Goal: Task Accomplishment & Management: Manage account settings

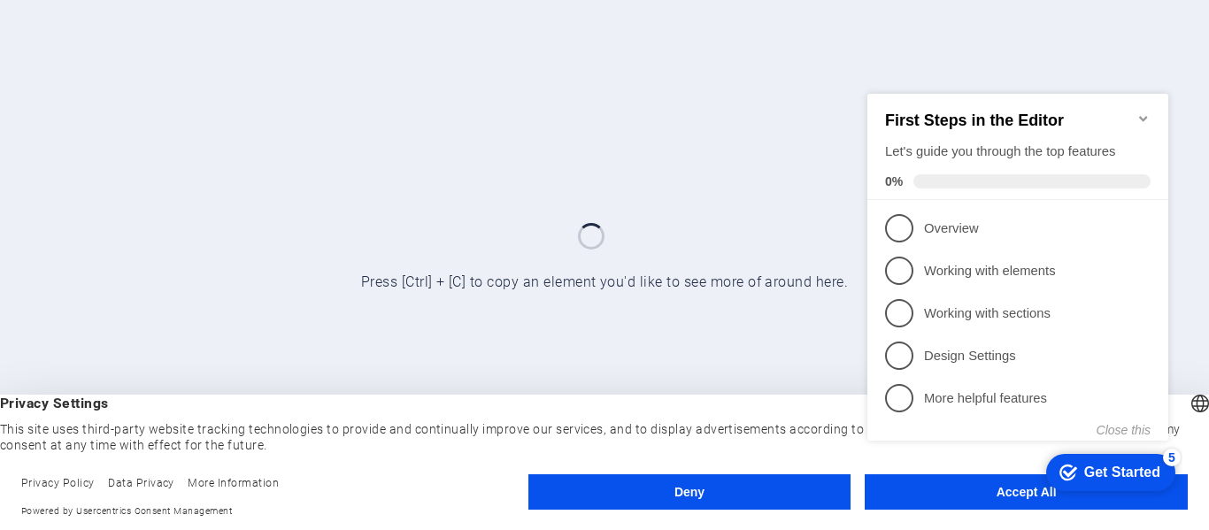
click at [998, 491] on div "checkmark Get Started 5 First Steps in the Editor Let's guide you through the t…" at bounding box center [1021, 282] width 322 height 430
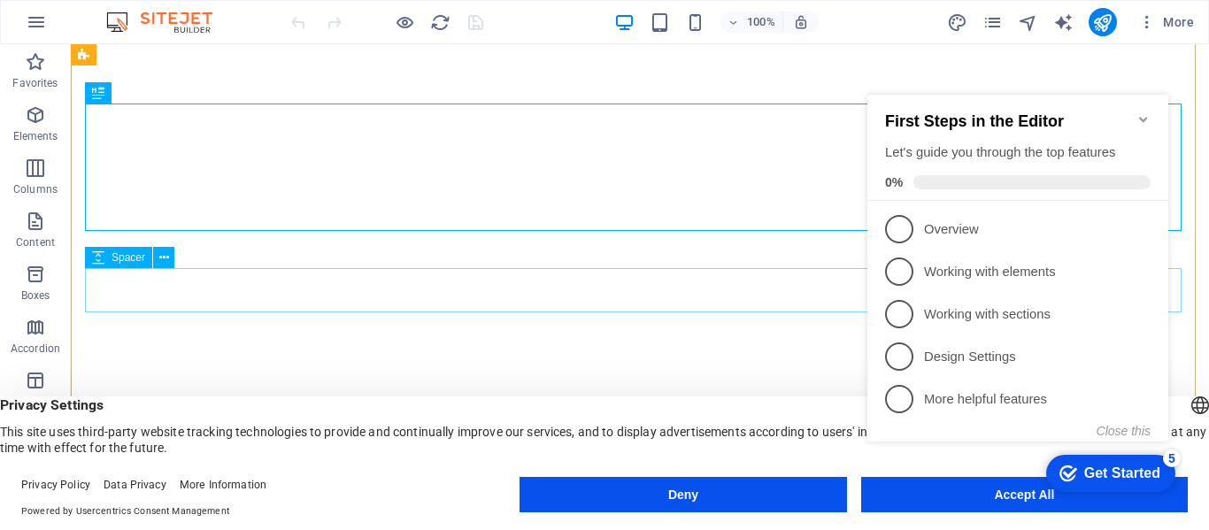
scroll to position [266, 0]
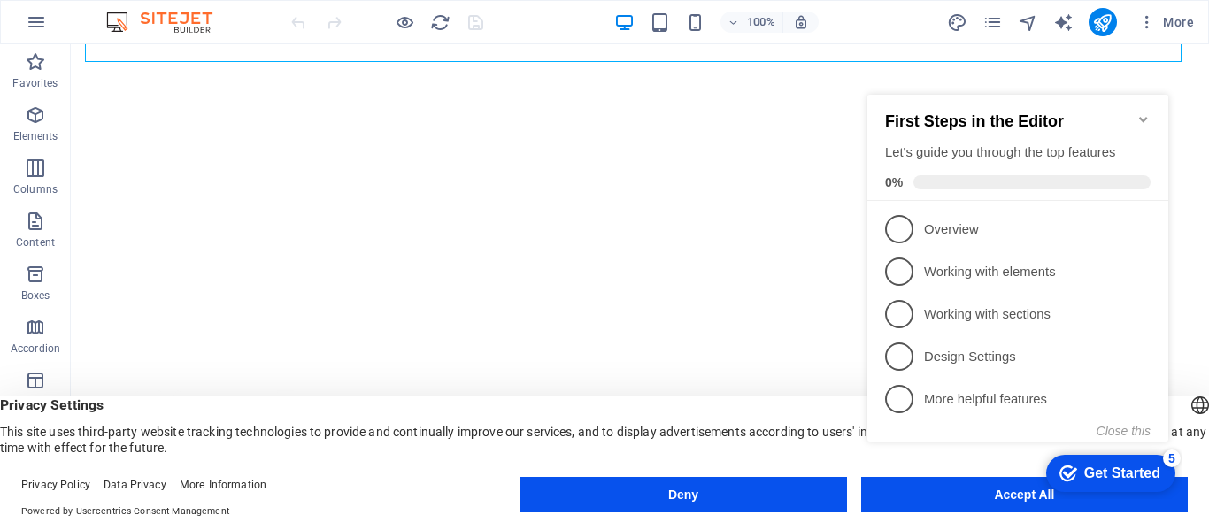
click at [1141, 112] on icon "Minimize checklist" at bounding box center [1144, 119] width 14 height 14
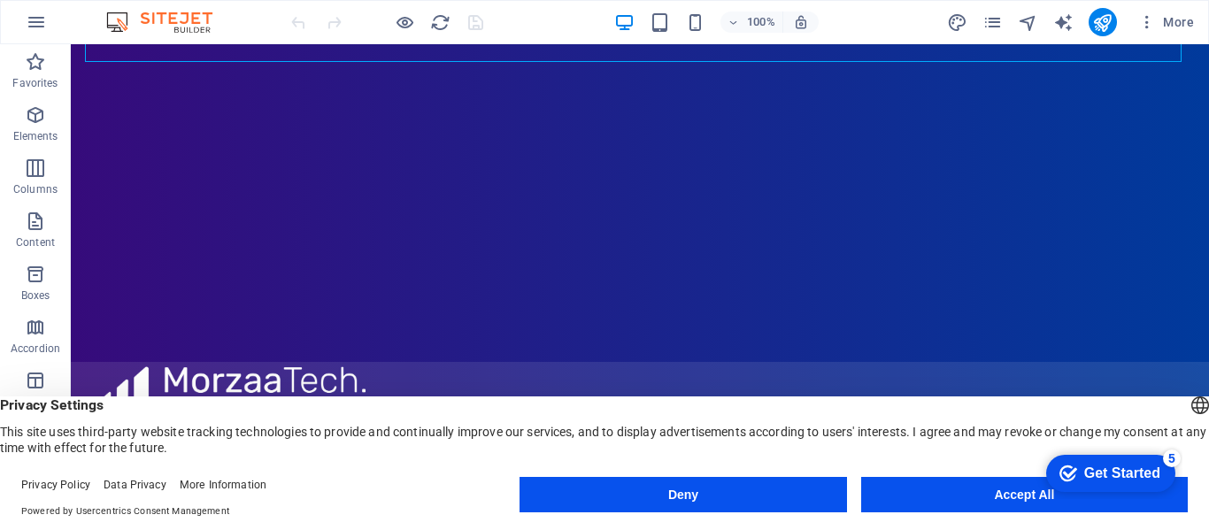
click at [1179, 499] on div "checkmark Get Started 5 First Steps in the Editor Let's guide you through the t…" at bounding box center [1107, 472] width 150 height 53
click at [1120, 470] on div "Get Started" at bounding box center [1122, 474] width 76 height 16
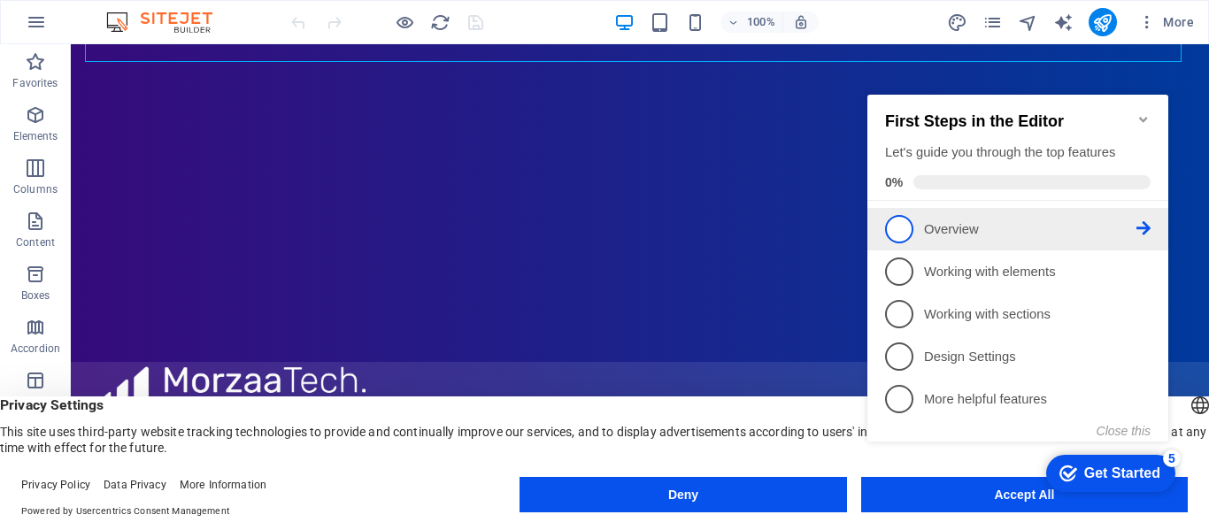
click at [909, 228] on span "1" at bounding box center [899, 229] width 28 height 28
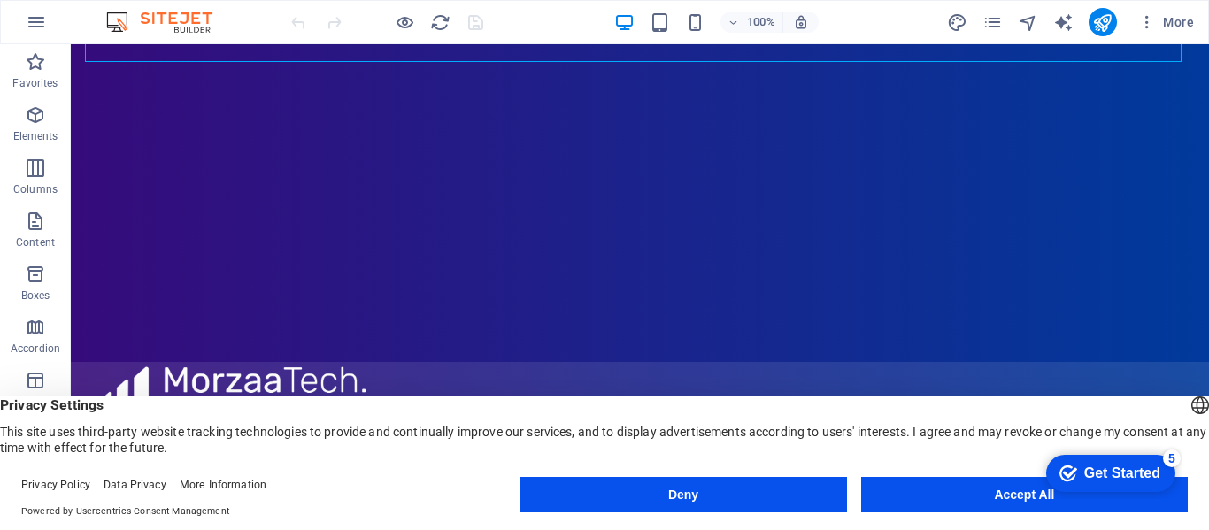
click at [1183, 499] on div "checkmark Get Started 5 First Steps in the Editor Let's guide you through the t…" at bounding box center [1107, 472] width 150 height 53
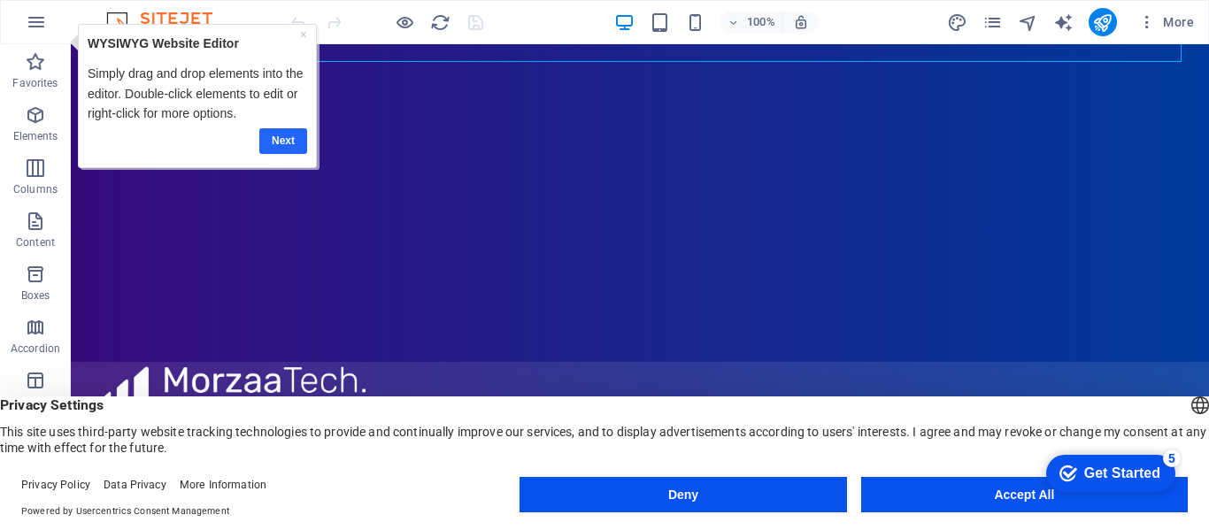
drag, startPoint x: 285, startPoint y: 135, endPoint x: 279, endPoint y: 115, distance: 20.4
click at [285, 135] on link "Next" at bounding box center [282, 141] width 48 height 26
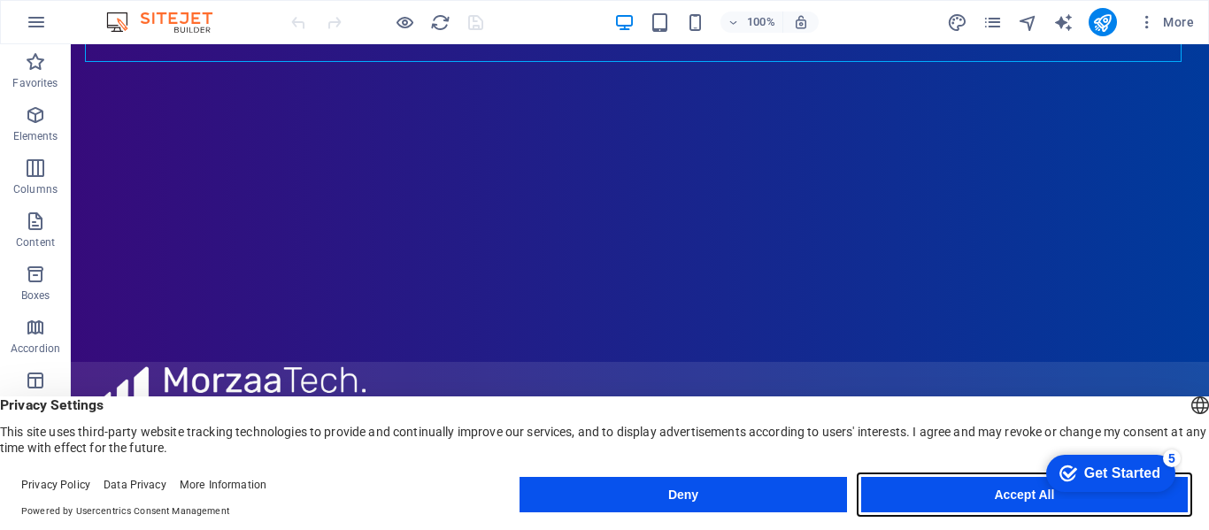
click at [1003, 493] on button "Accept All" at bounding box center [1024, 494] width 327 height 35
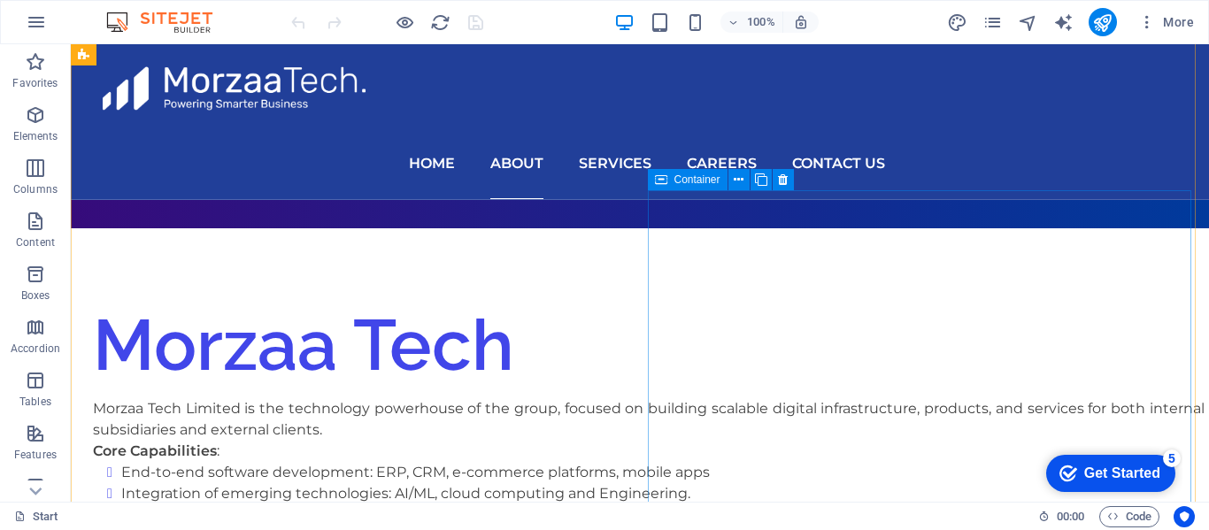
scroll to position [1061, 0]
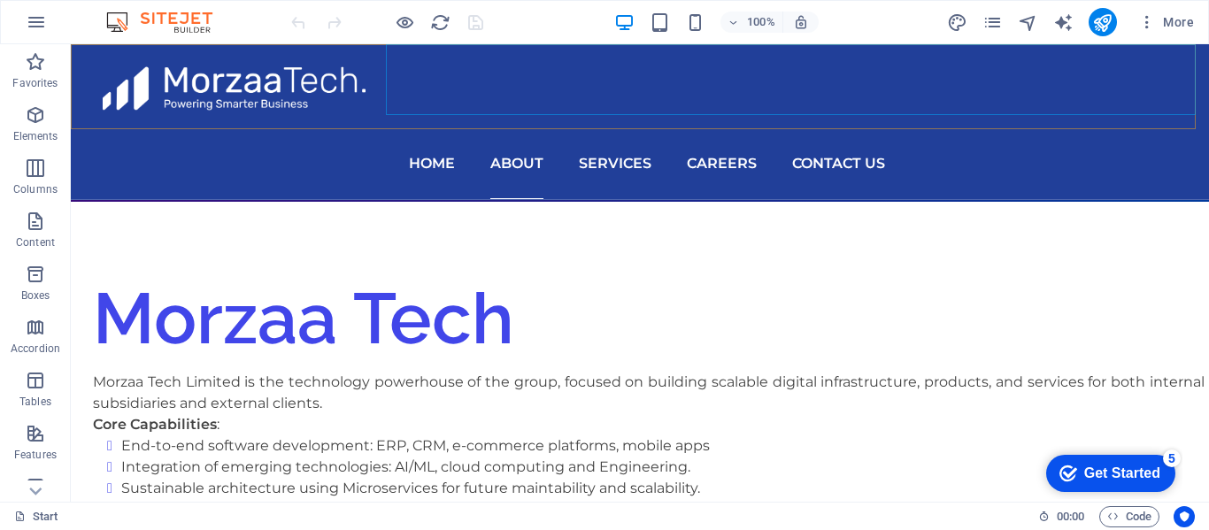
click at [860, 128] on nav "Home About Services Careers Contact Us" at bounding box center [647, 163] width 1124 height 71
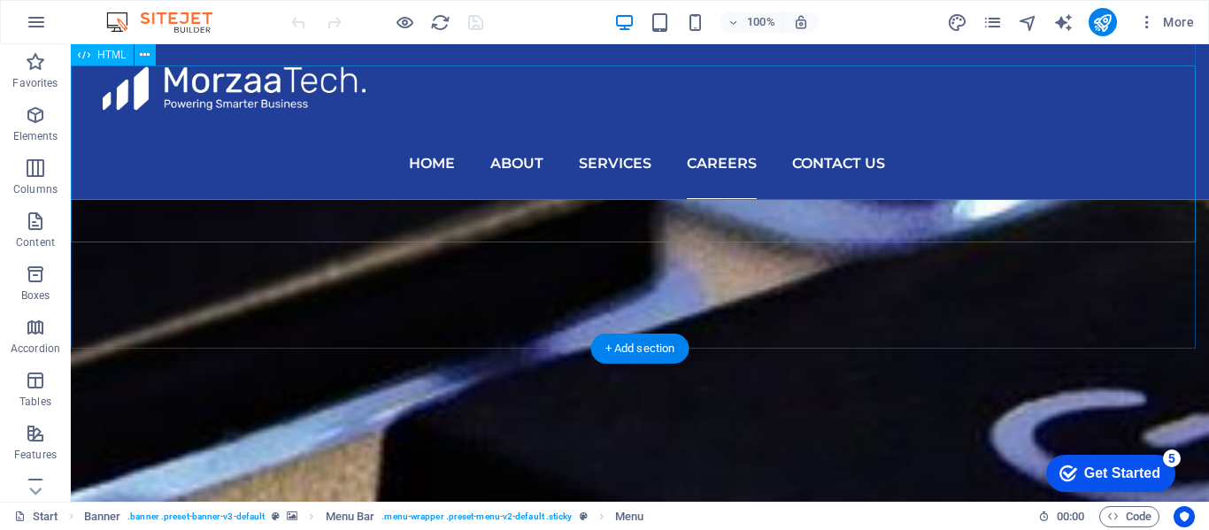
scroll to position [5488, 0]
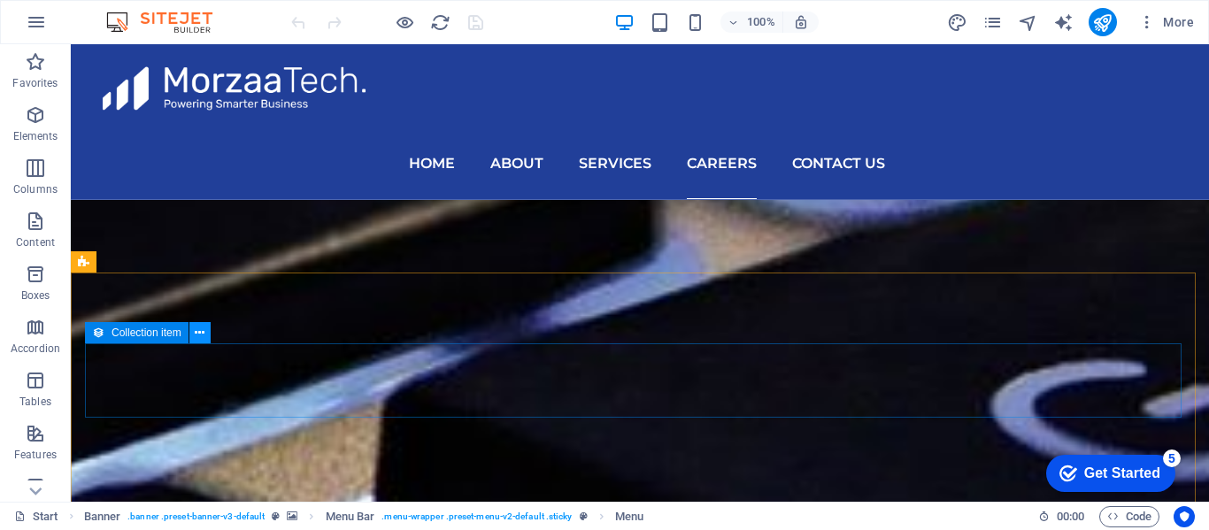
click at [197, 330] on icon at bounding box center [200, 333] width 10 height 19
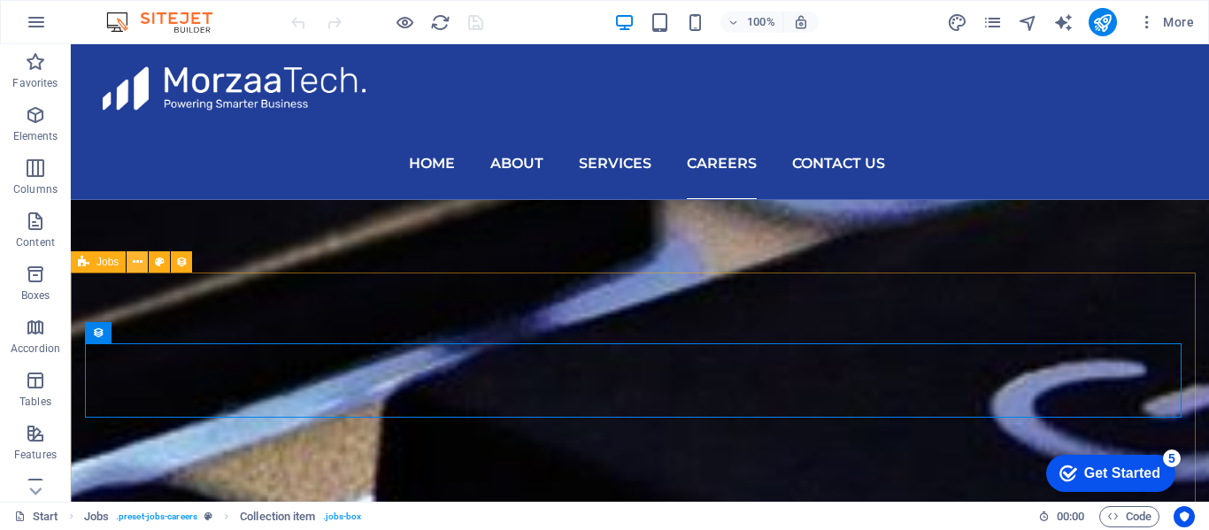
click at [137, 259] on icon at bounding box center [138, 262] width 10 height 19
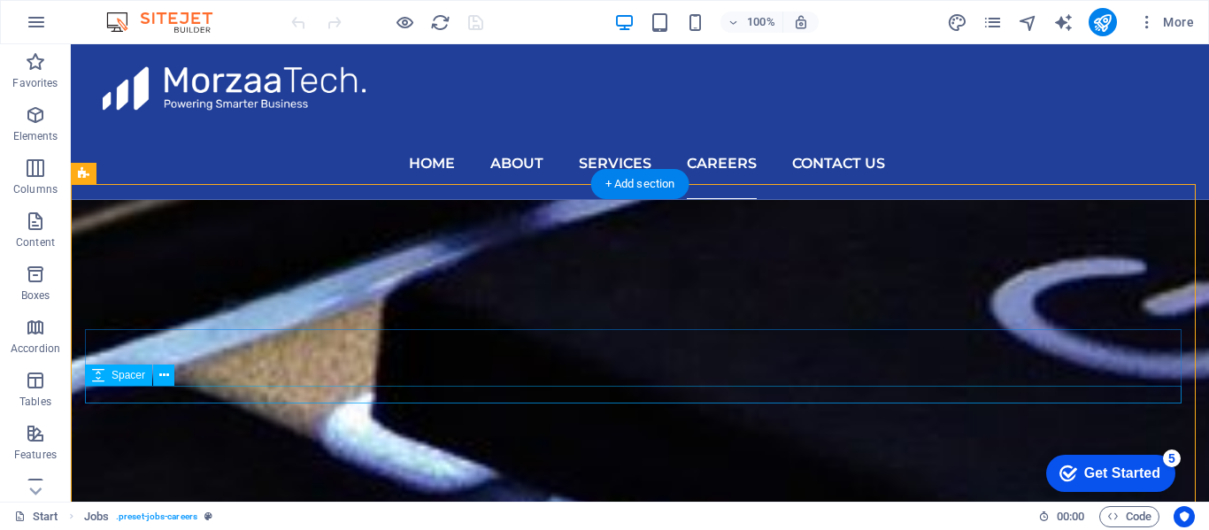
scroll to position [5576, 0]
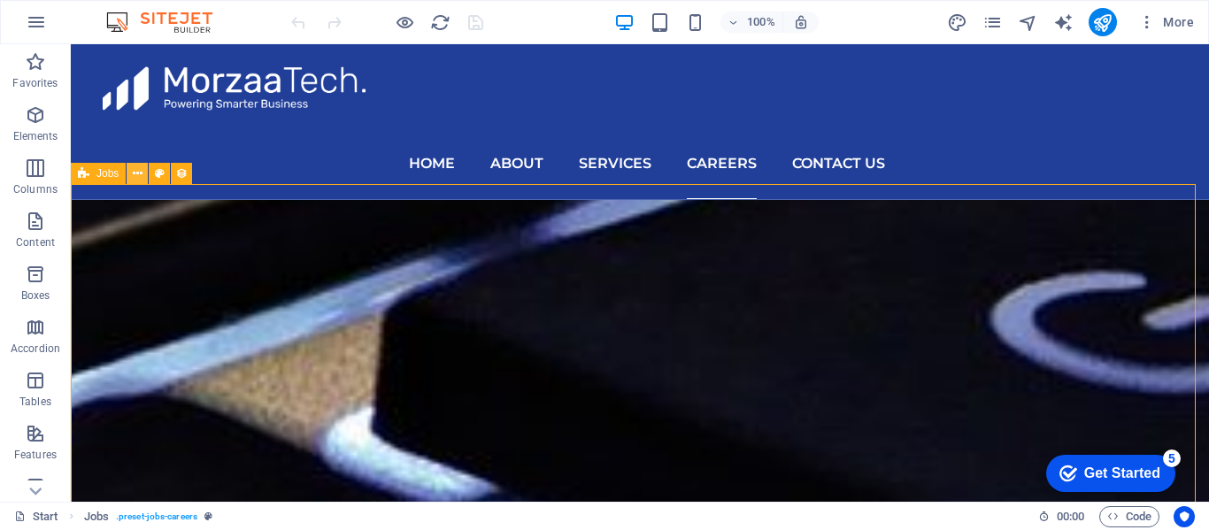
click at [133, 172] on icon at bounding box center [138, 174] width 10 height 19
click at [133, 174] on icon at bounding box center [138, 174] width 10 height 19
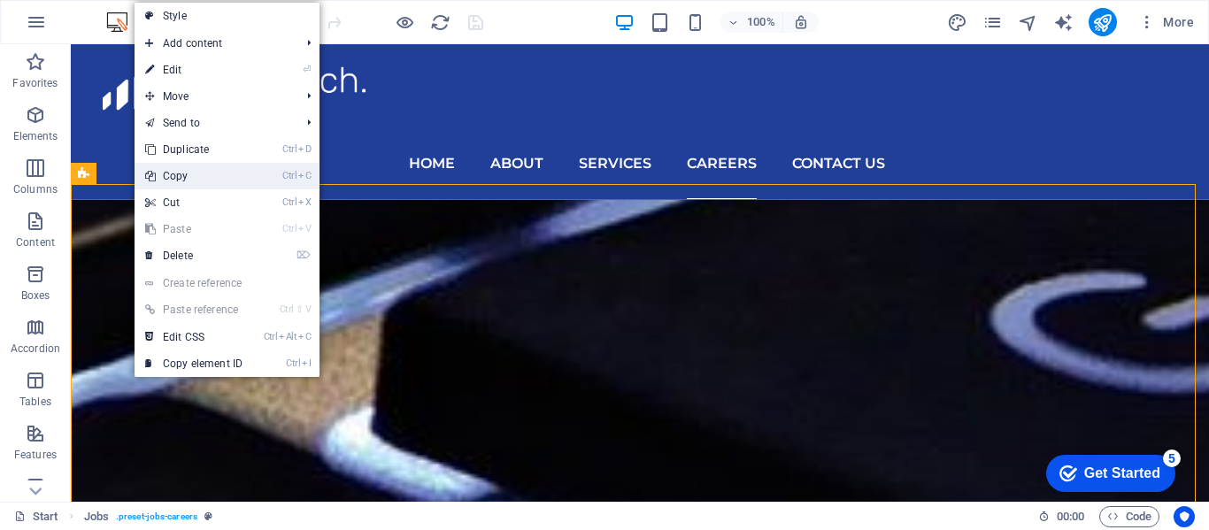
click at [186, 171] on link "Ctrl C Copy" at bounding box center [194, 176] width 119 height 27
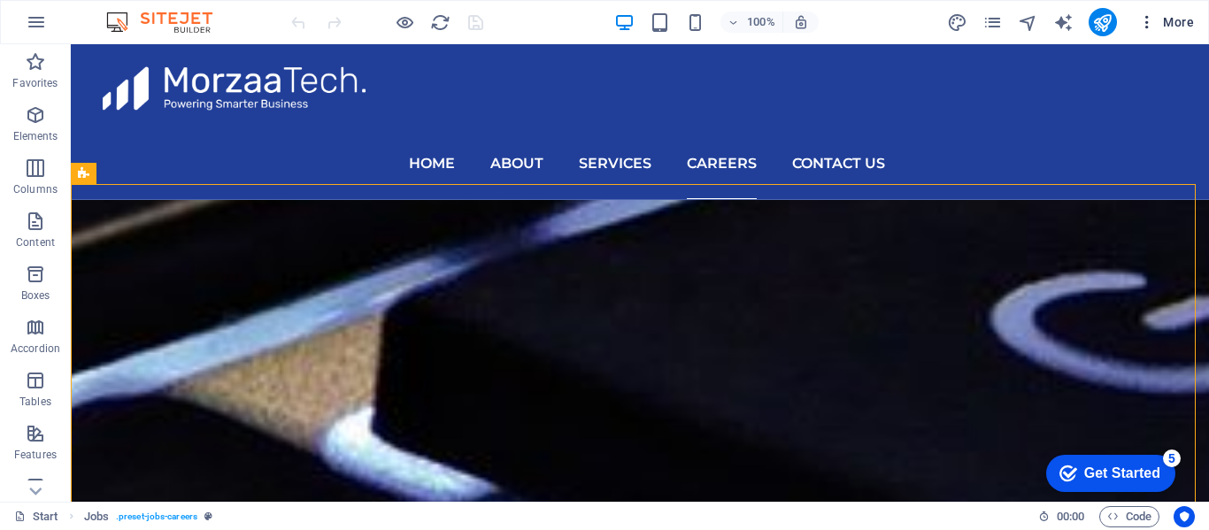
click at [1183, 14] on span "More" at bounding box center [1166, 22] width 56 height 18
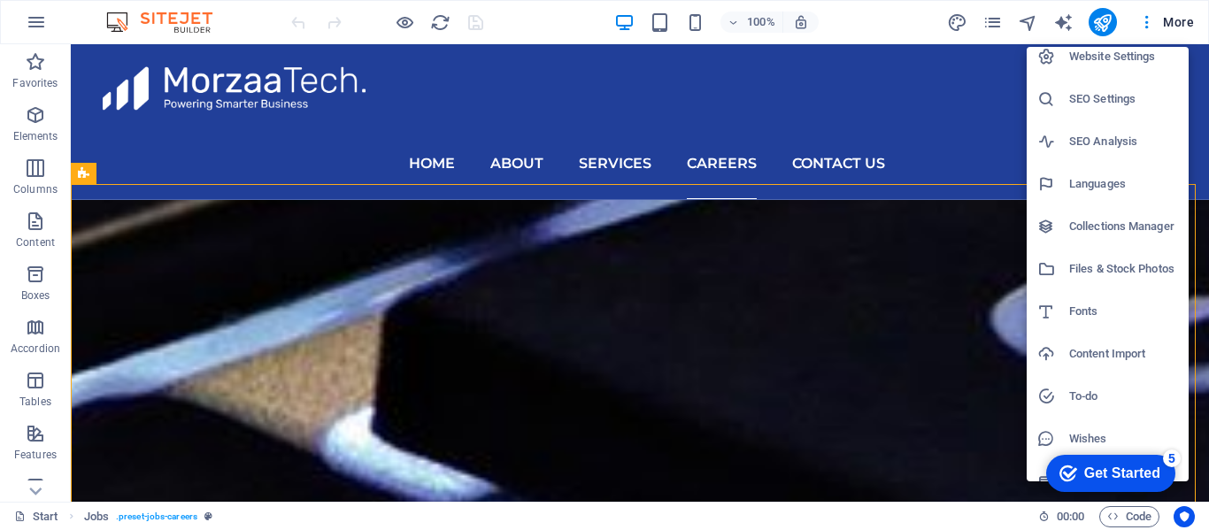
scroll to position [0, 0]
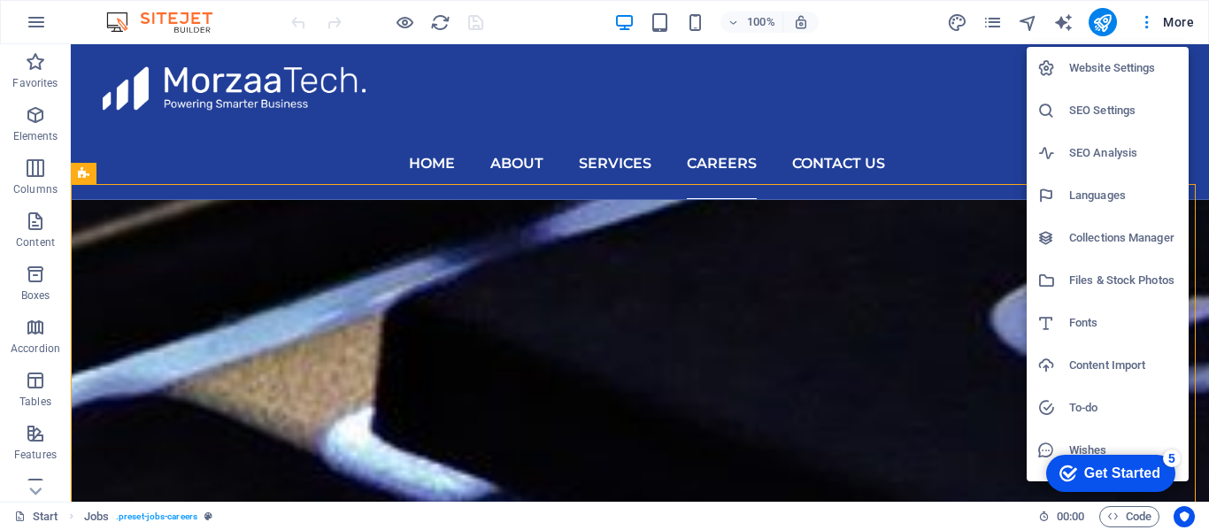
click at [998, 26] on div at bounding box center [604, 265] width 1209 height 530
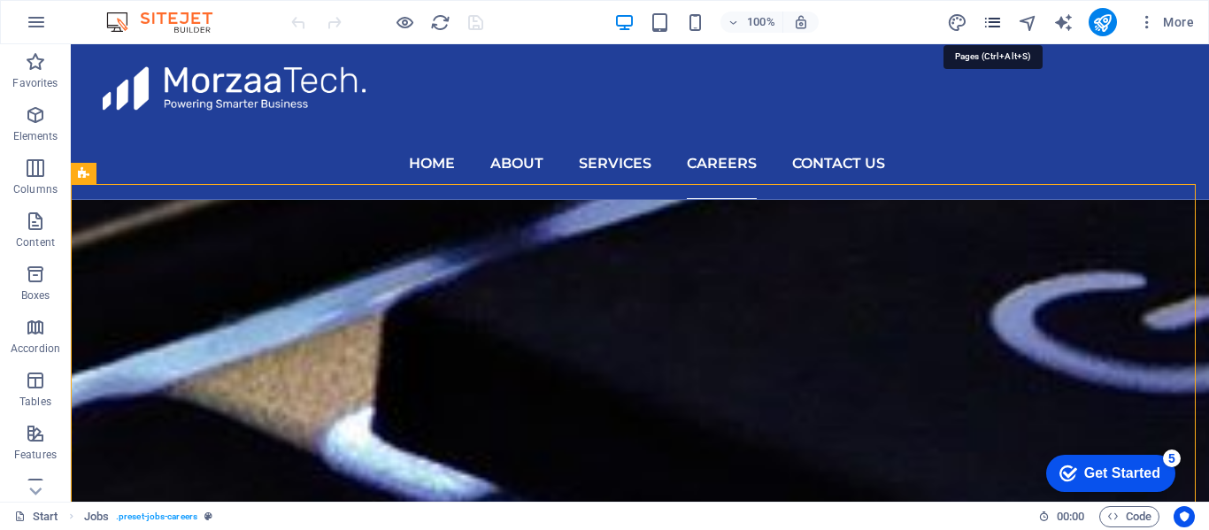
click at [990, 26] on icon "pages" at bounding box center [993, 22] width 20 height 20
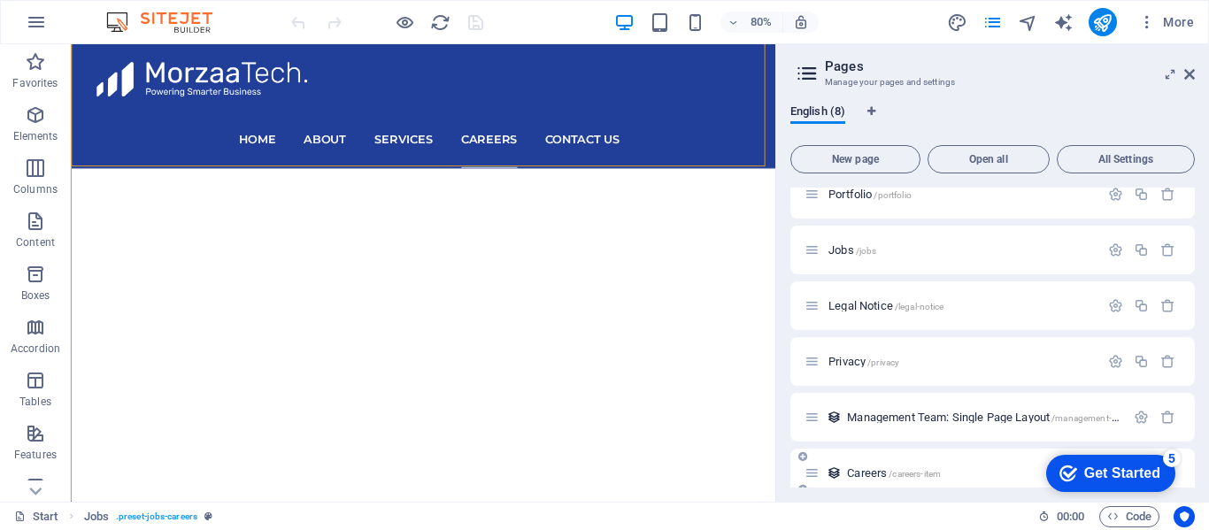
scroll to position [146, 0]
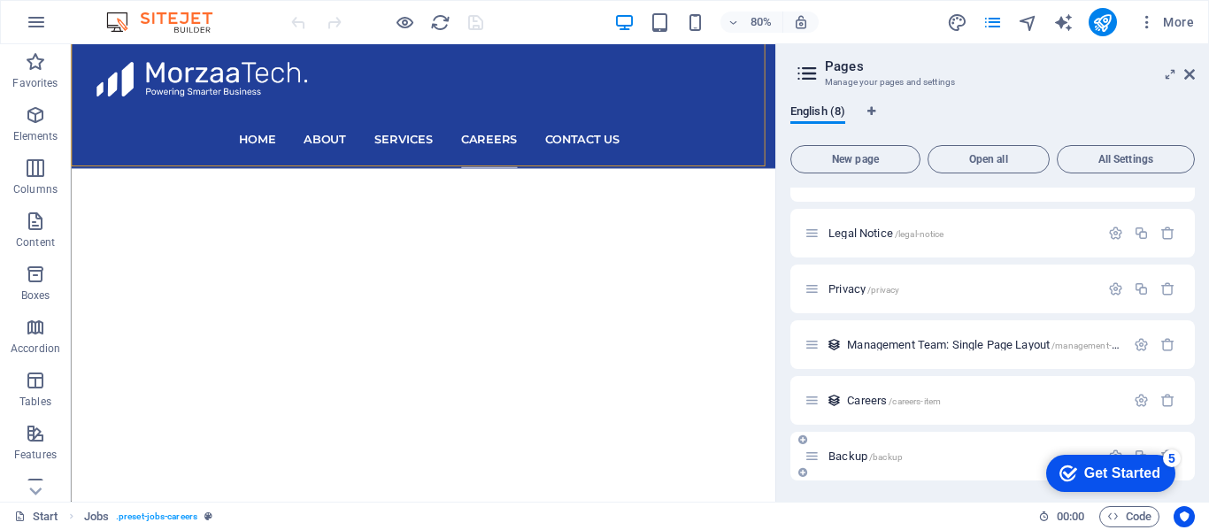
click at [863, 456] on span "Backup /backup" at bounding box center [866, 456] width 74 height 13
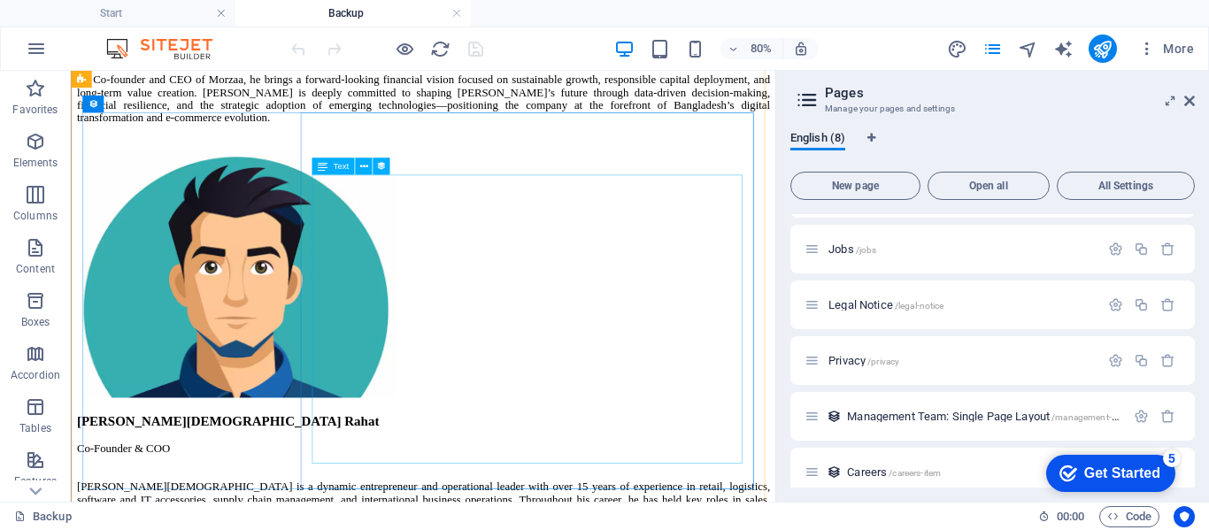
scroll to position [1469, 0]
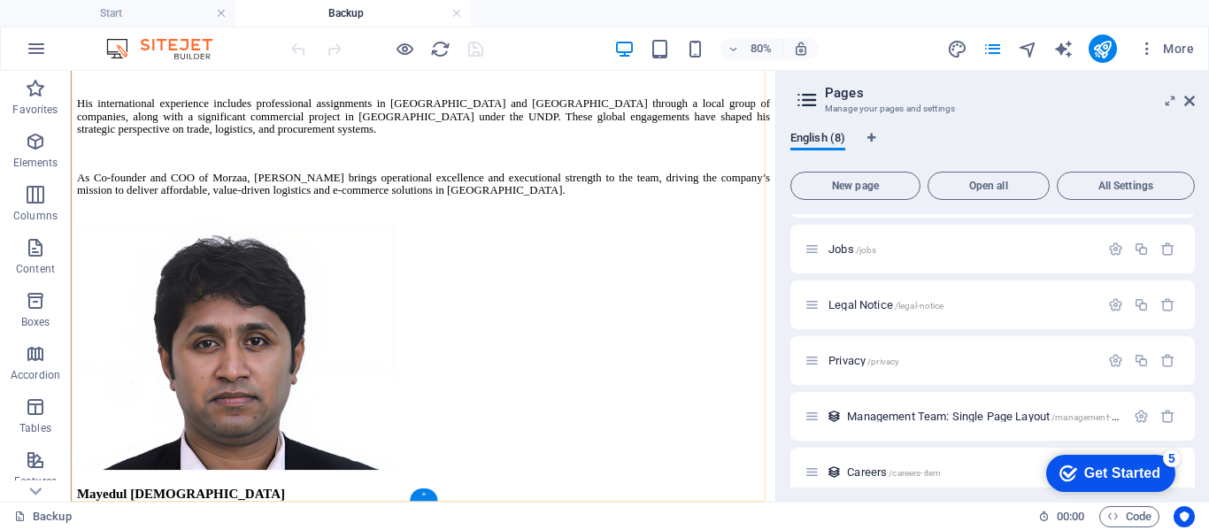
click at [421, 495] on div "+" at bounding box center [422, 495] width 27 height 12
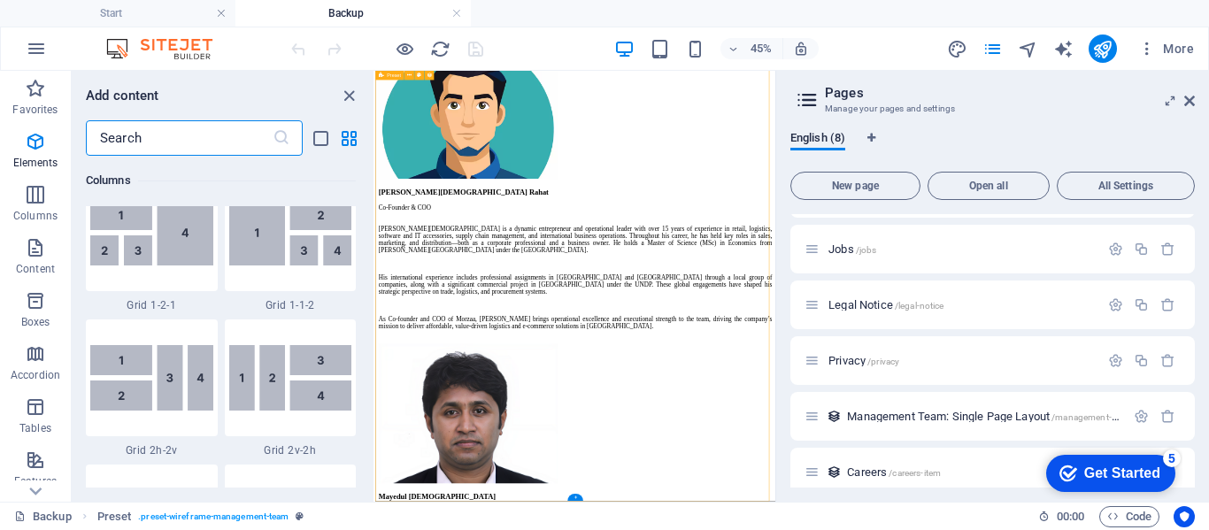
scroll to position [3097, 0]
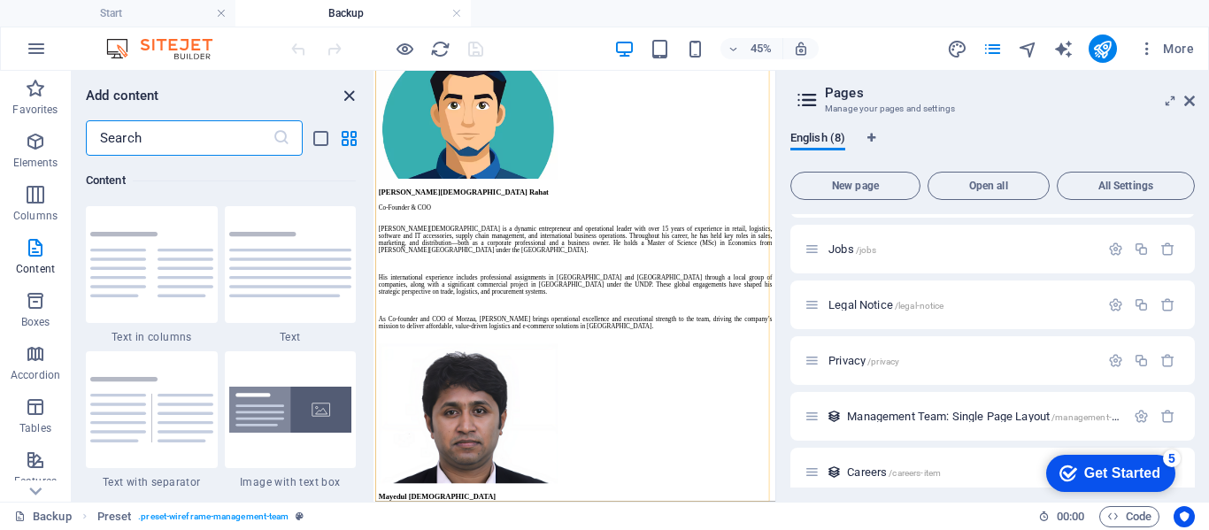
click at [352, 93] on icon "close panel" at bounding box center [349, 96] width 20 height 20
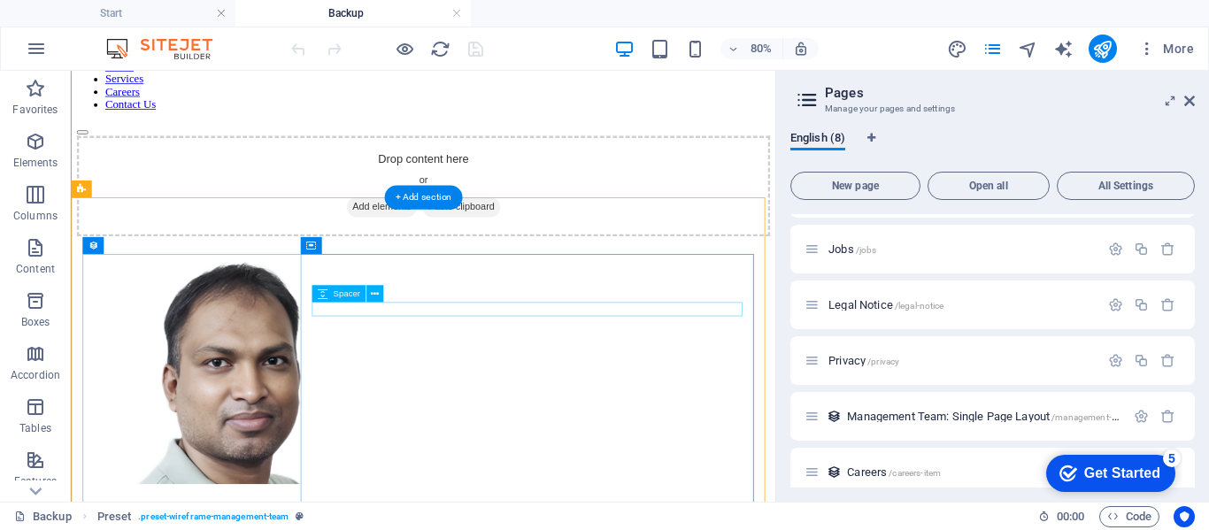
scroll to position [76, 0]
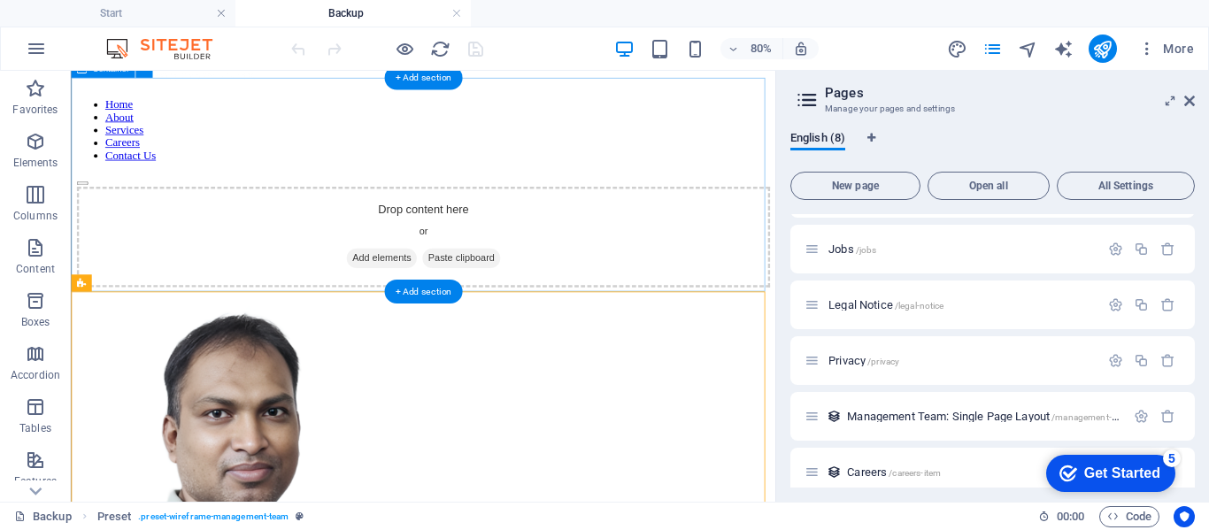
click at [430, 216] on div "Drop content here or Add elements Paste clipboard" at bounding box center [511, 279] width 867 height 126
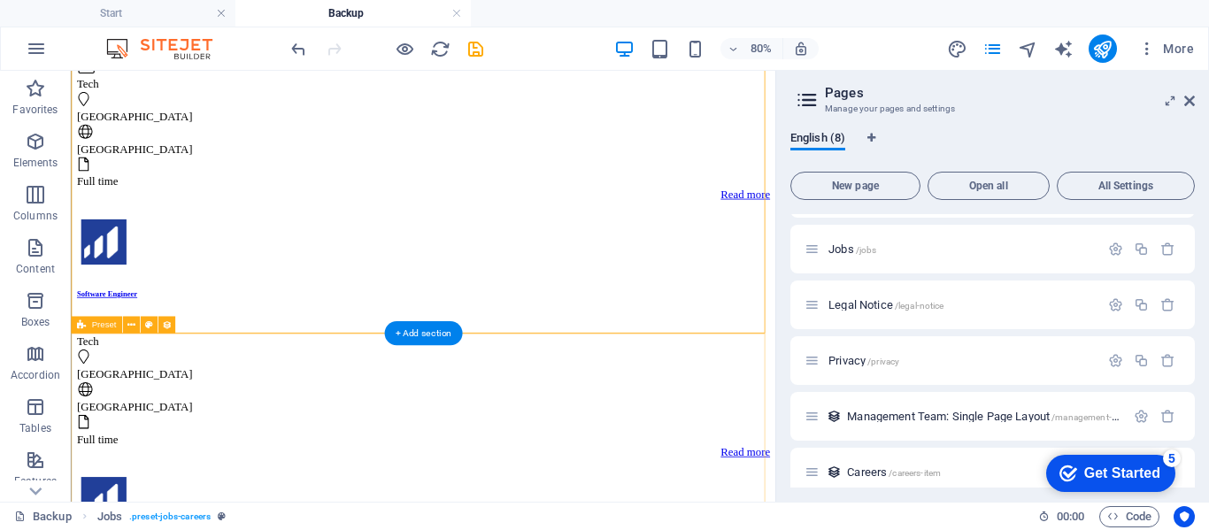
scroll to position [519, 0]
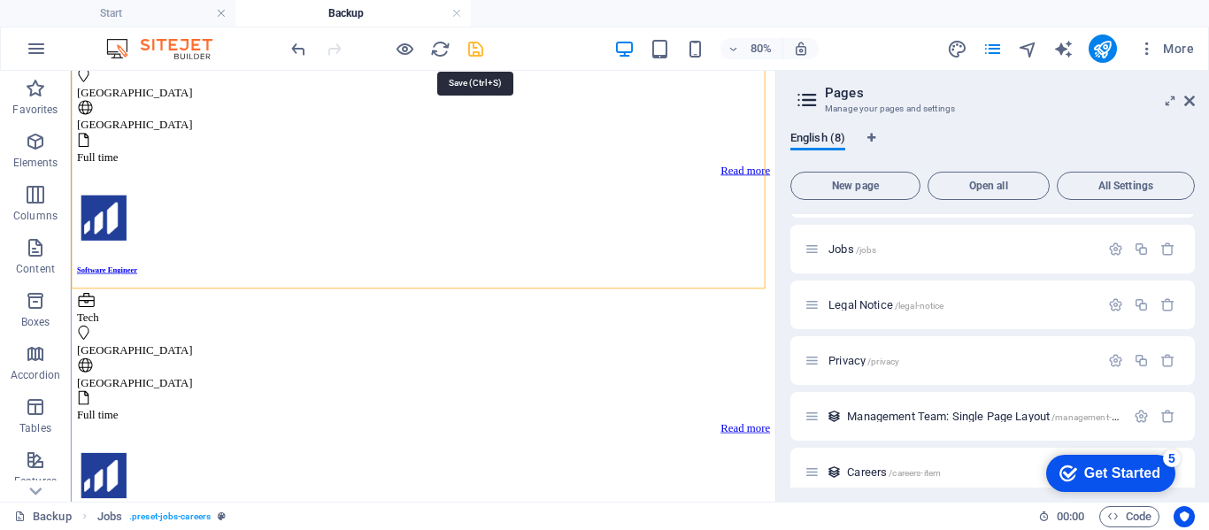
click at [475, 50] on icon "save" at bounding box center [476, 49] width 20 height 20
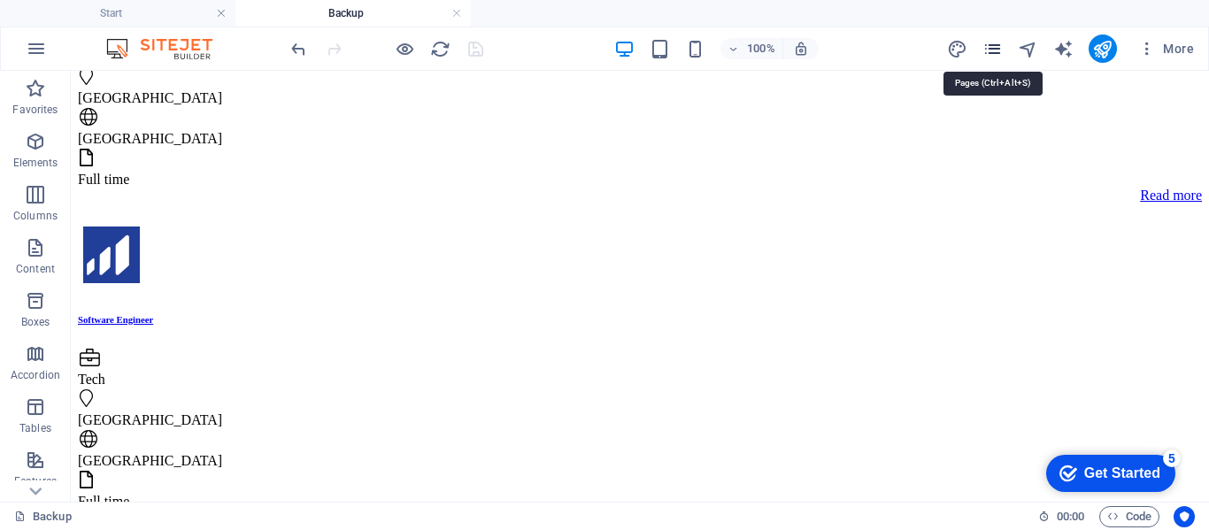
click at [991, 54] on icon "pages" at bounding box center [993, 49] width 20 height 20
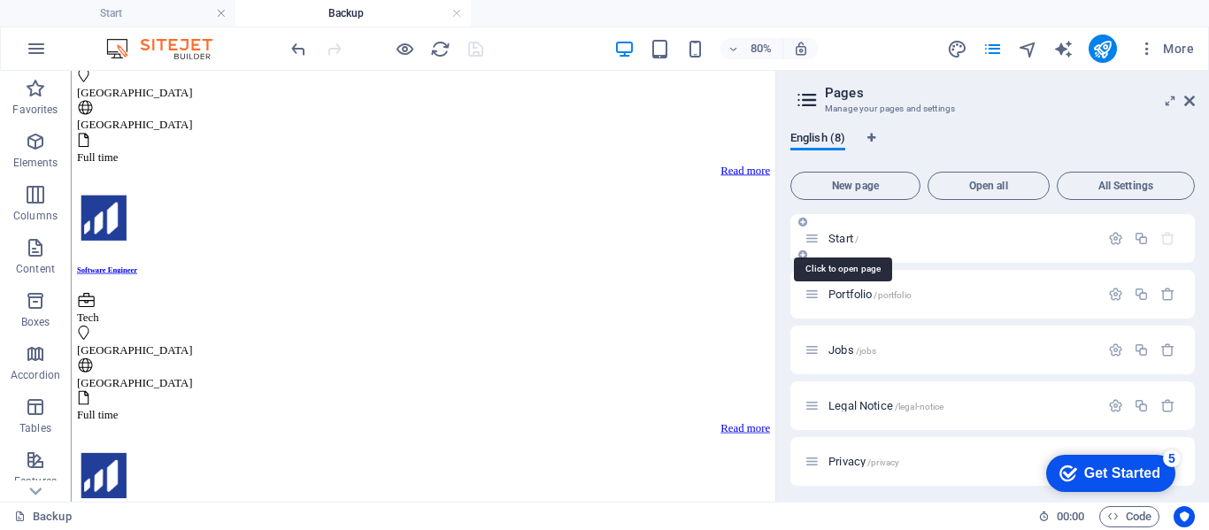
click at [841, 237] on span "Start /" at bounding box center [844, 238] width 30 height 13
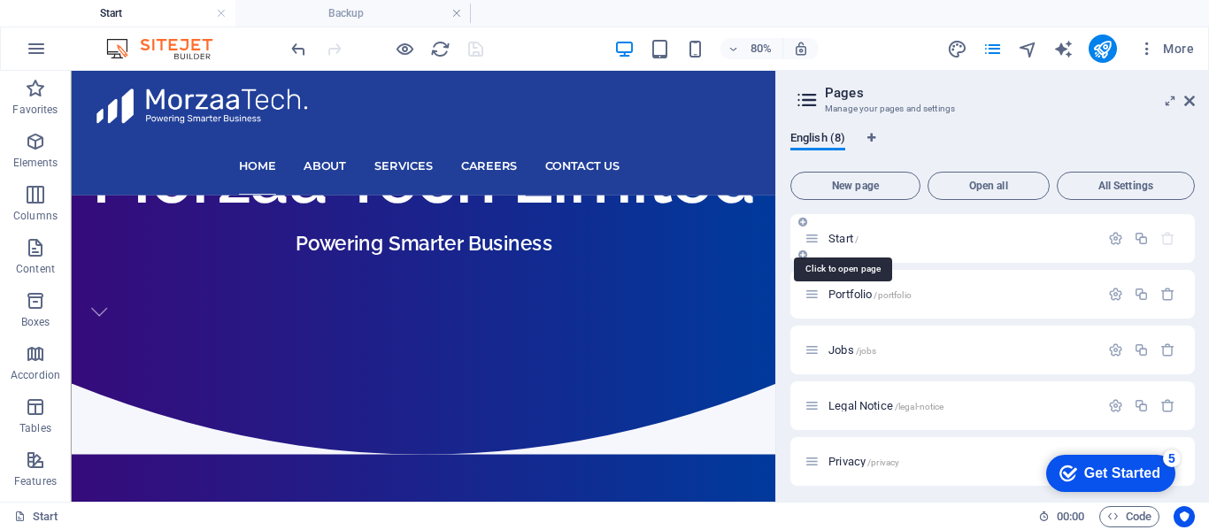
scroll to position [0, 0]
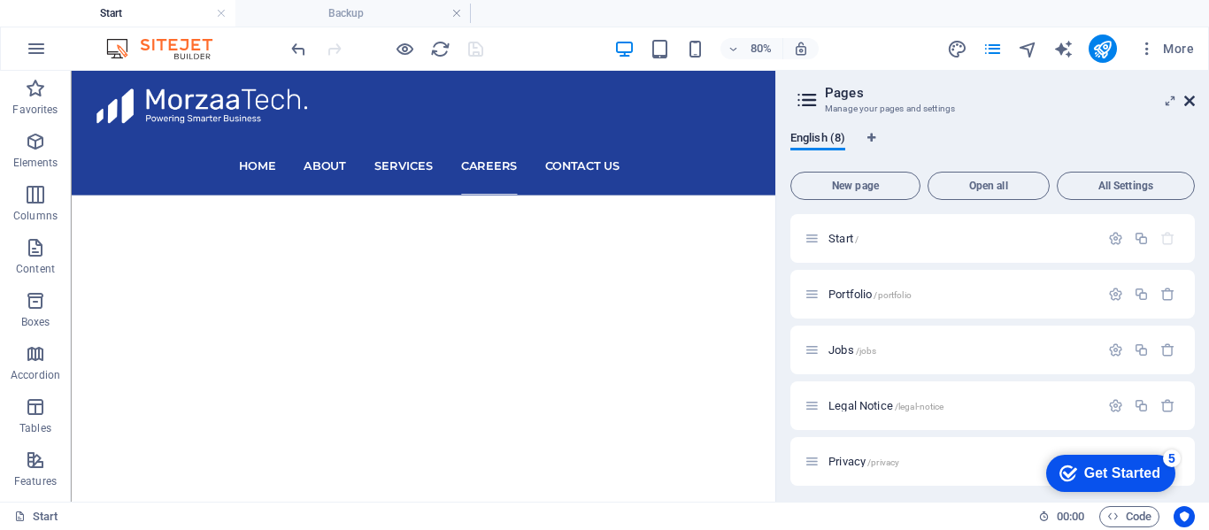
click at [1191, 103] on icon at bounding box center [1189, 101] width 11 height 14
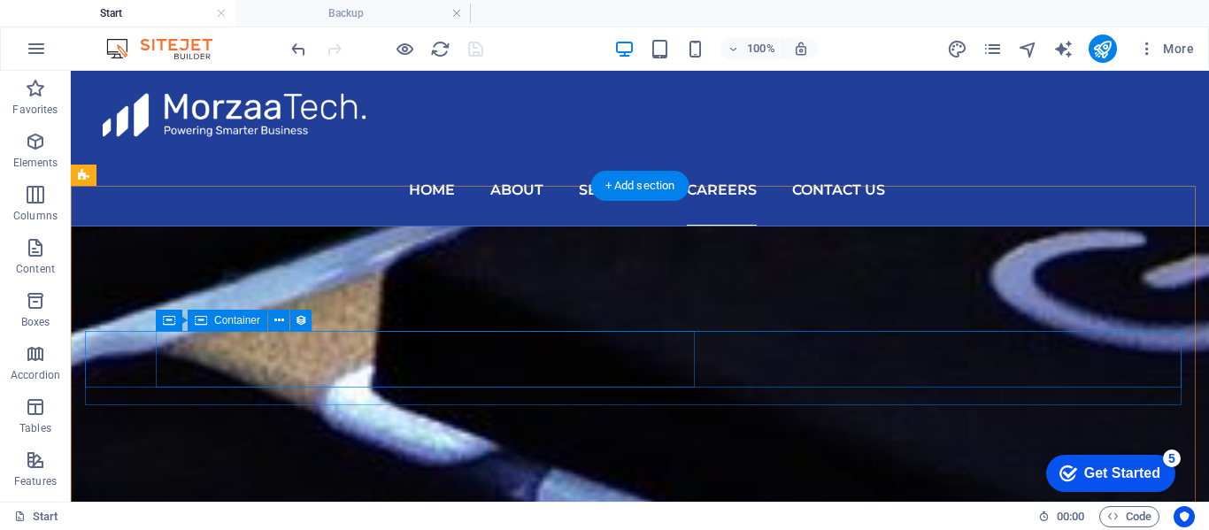
scroll to position [5737, 0]
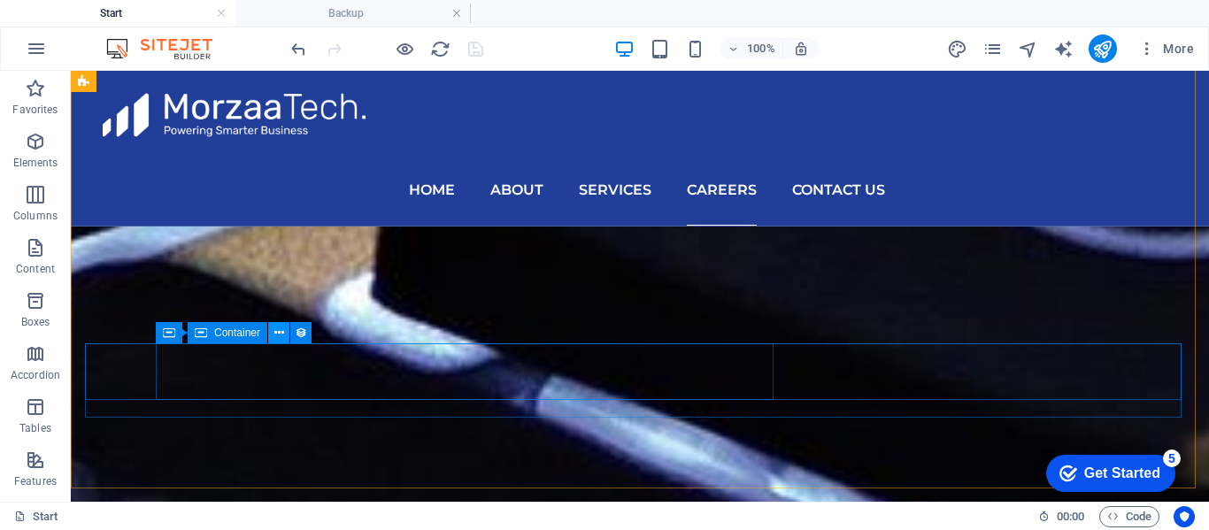
click at [276, 330] on icon at bounding box center [279, 333] width 10 height 19
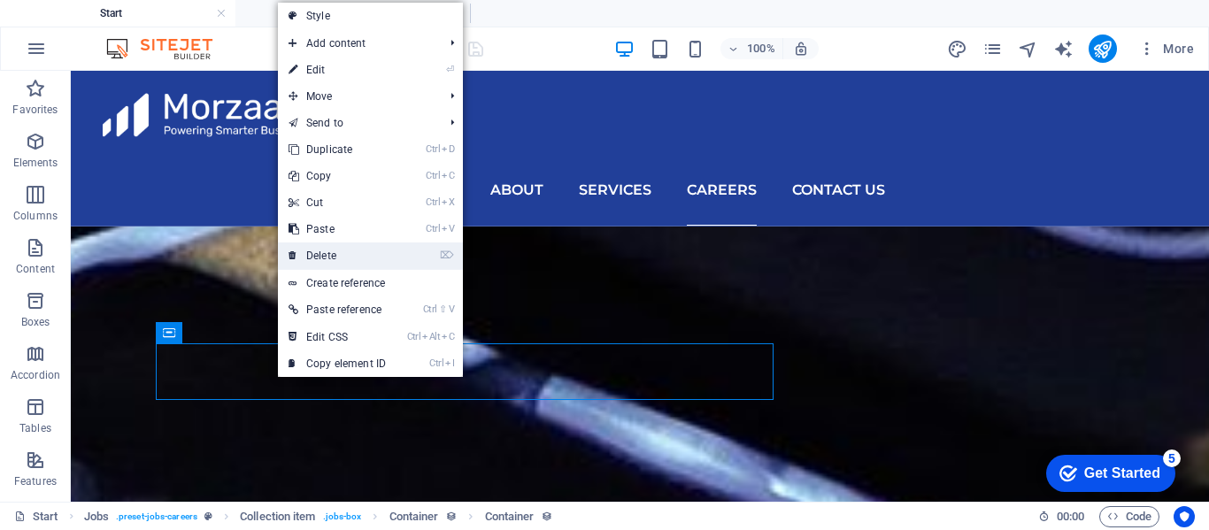
click at [328, 253] on link "⌦ Delete" at bounding box center [337, 256] width 119 height 27
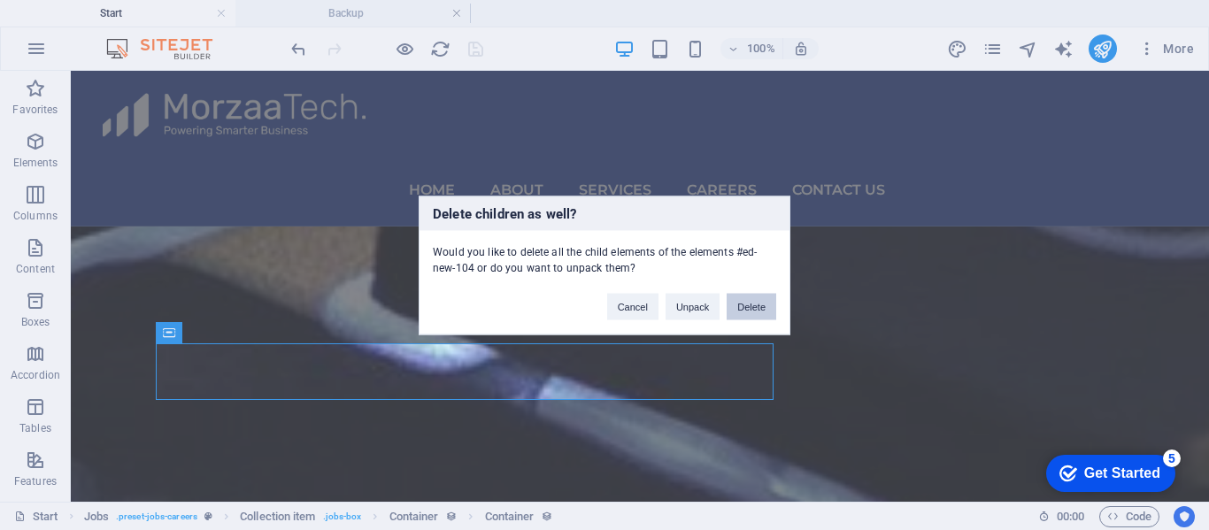
click at [749, 307] on button "Delete" at bounding box center [752, 306] width 50 height 27
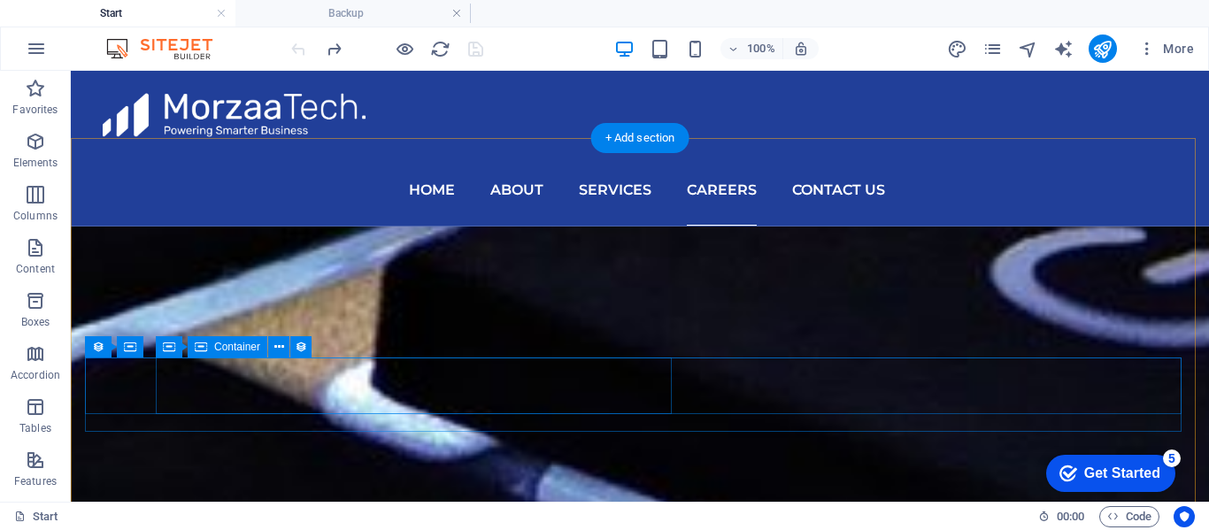
scroll to position [5826, 0]
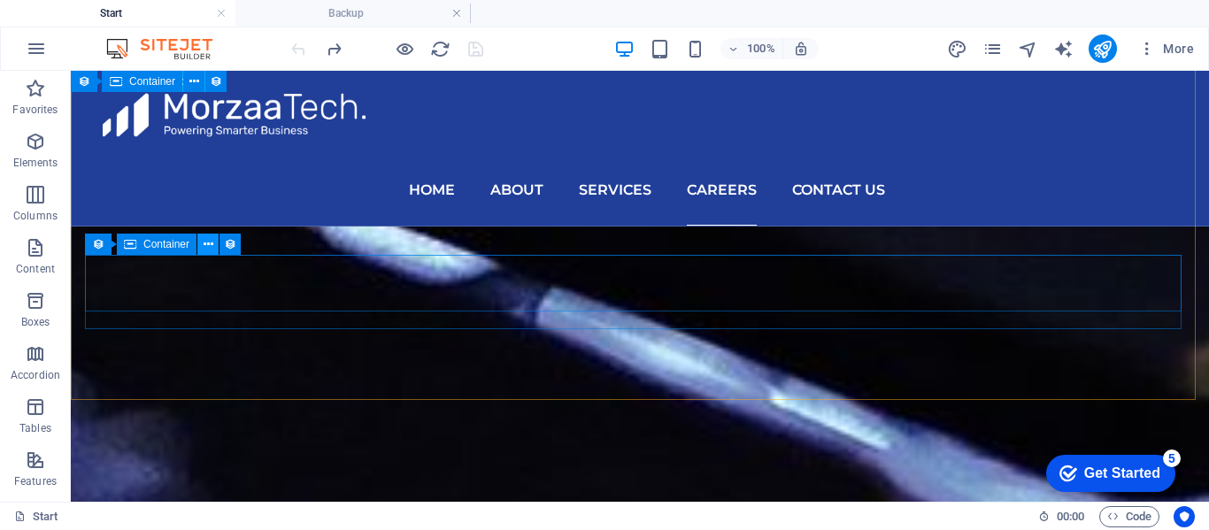
click at [212, 243] on icon at bounding box center [209, 244] width 10 height 19
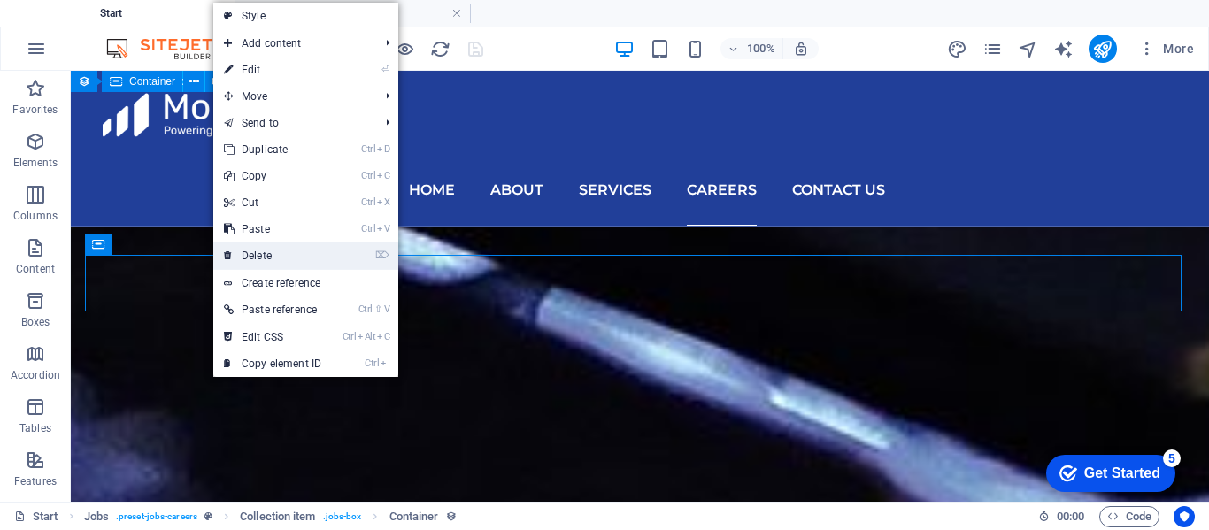
click at [254, 255] on link "⌦ Delete" at bounding box center [272, 256] width 119 height 27
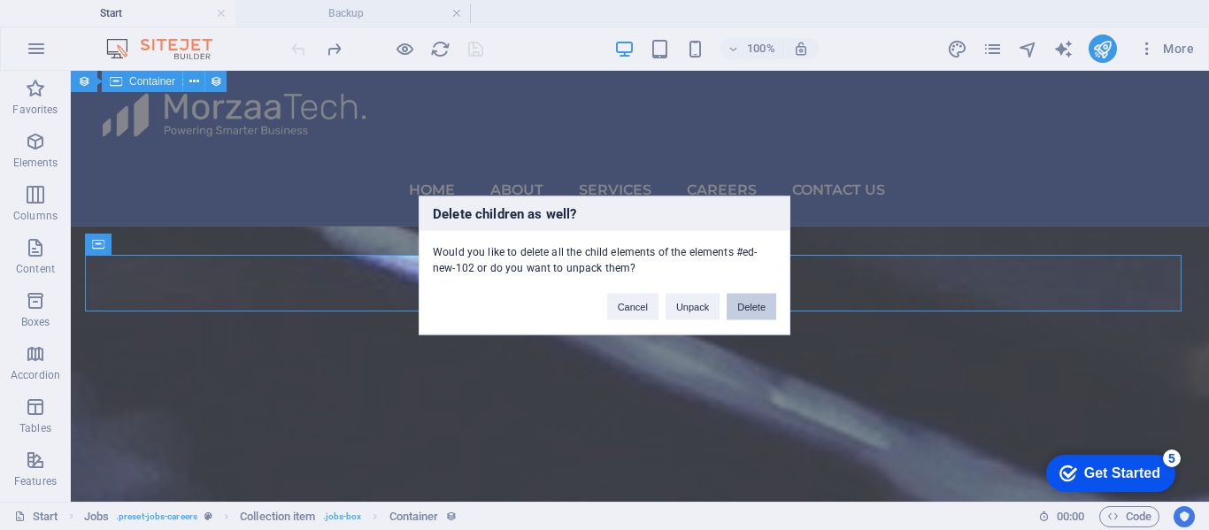
click at [748, 302] on button "Delete" at bounding box center [752, 306] width 50 height 27
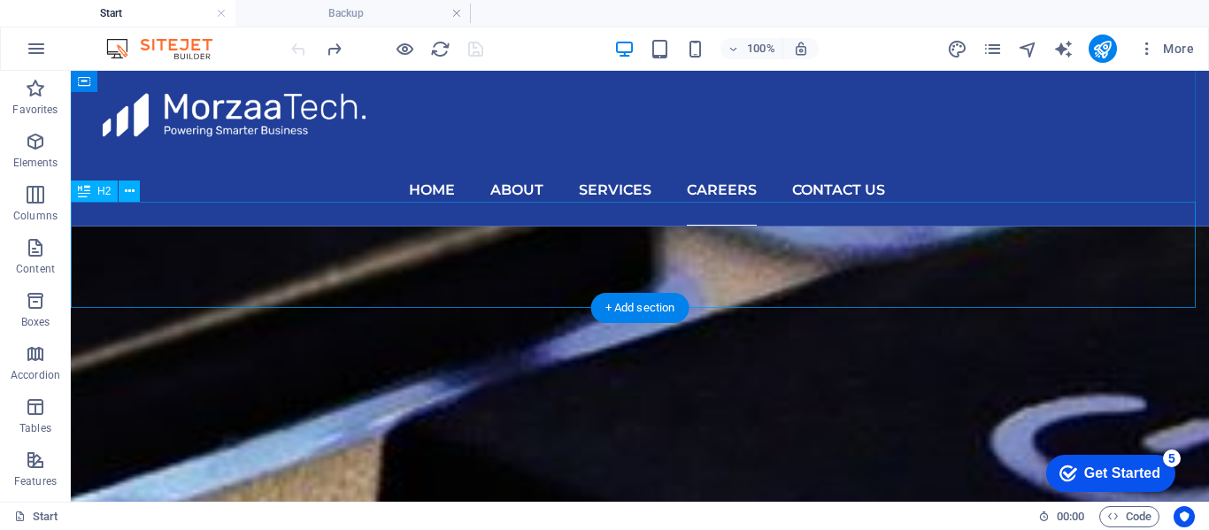
scroll to position [5479, 0]
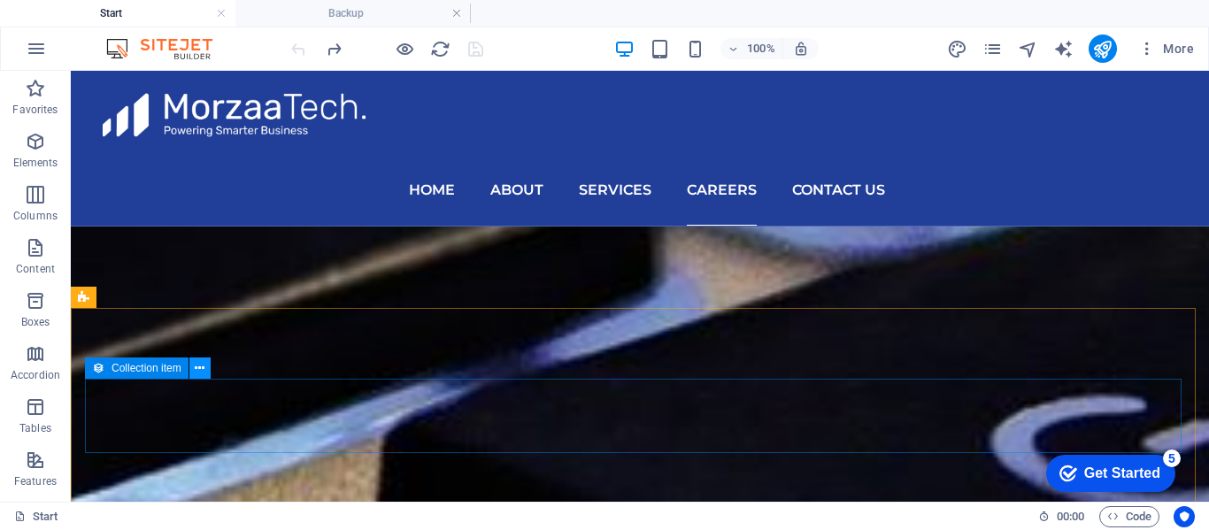
click at [198, 367] on icon at bounding box center [200, 368] width 10 height 19
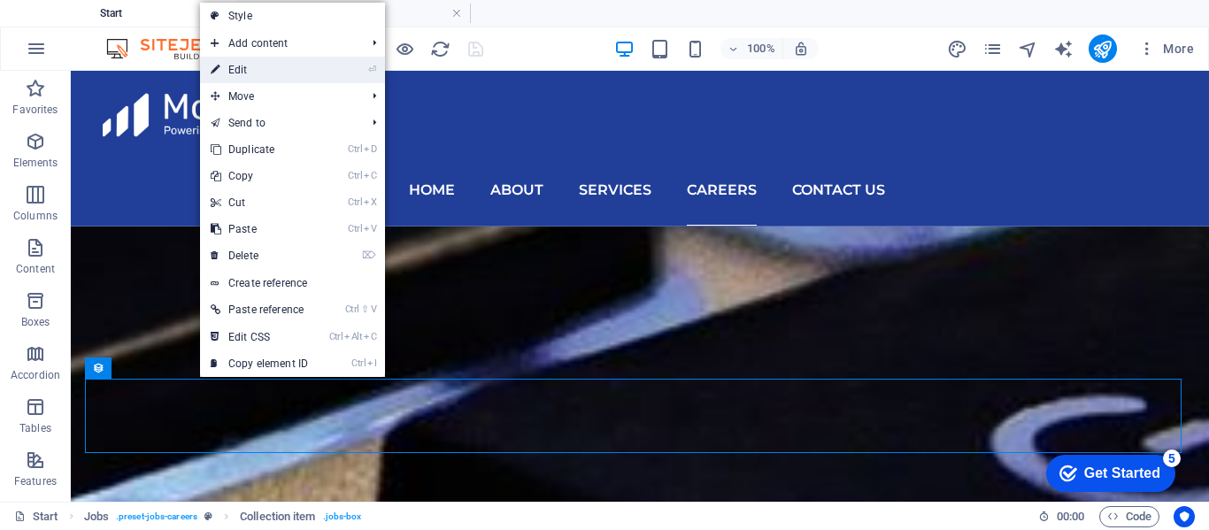
click at [274, 62] on link "⏎ Edit" at bounding box center [259, 70] width 119 height 27
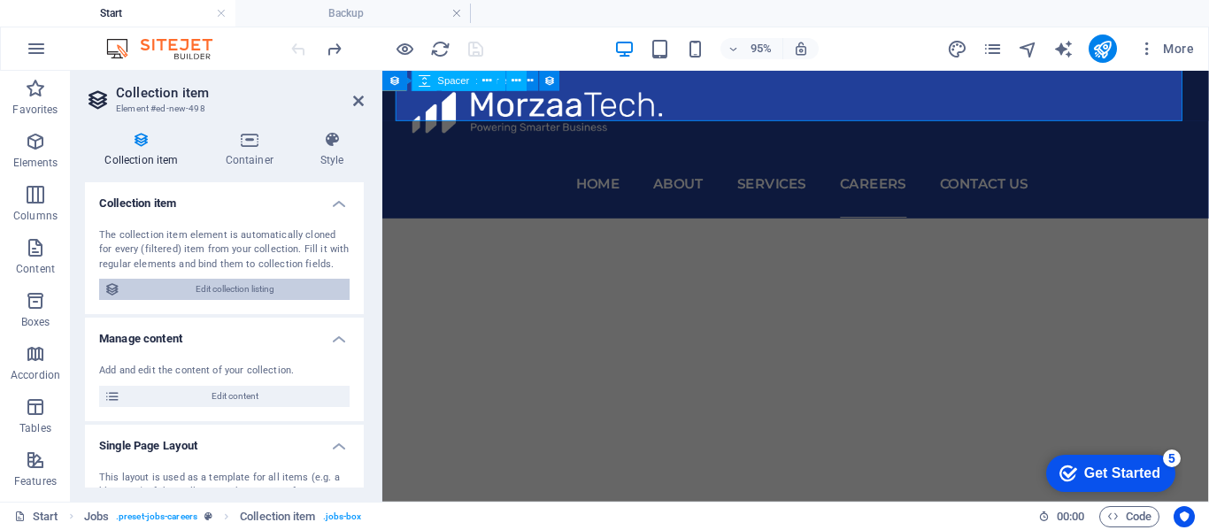
click at [241, 288] on span "Edit collection listing" at bounding box center [235, 289] width 219 height 21
select select "columns.publishing_date_DESC"
select select "columns.status"
select select "Published"
select select "columns.publishing_date"
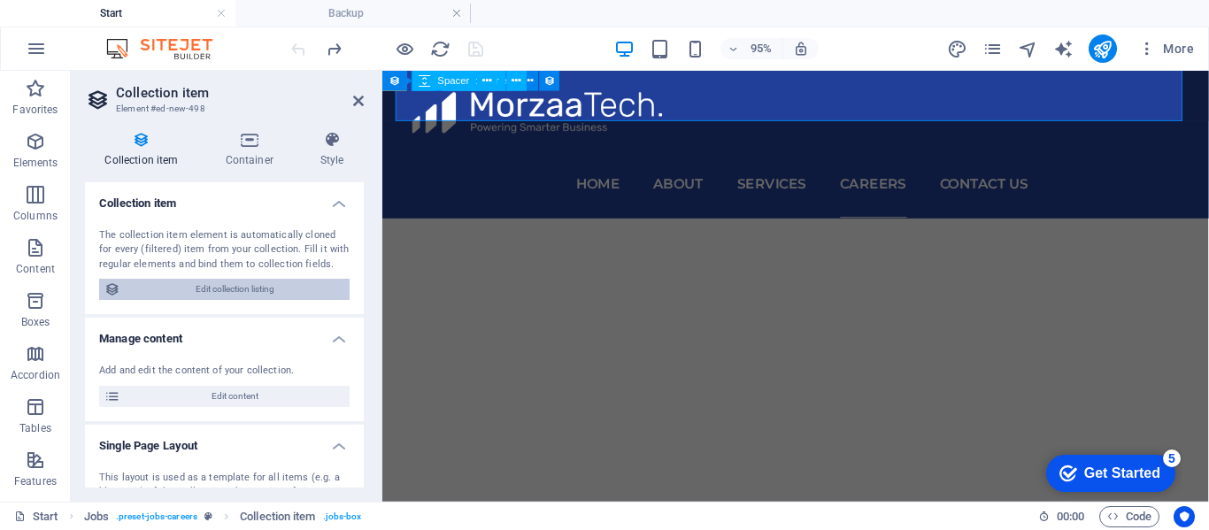
select select "past"
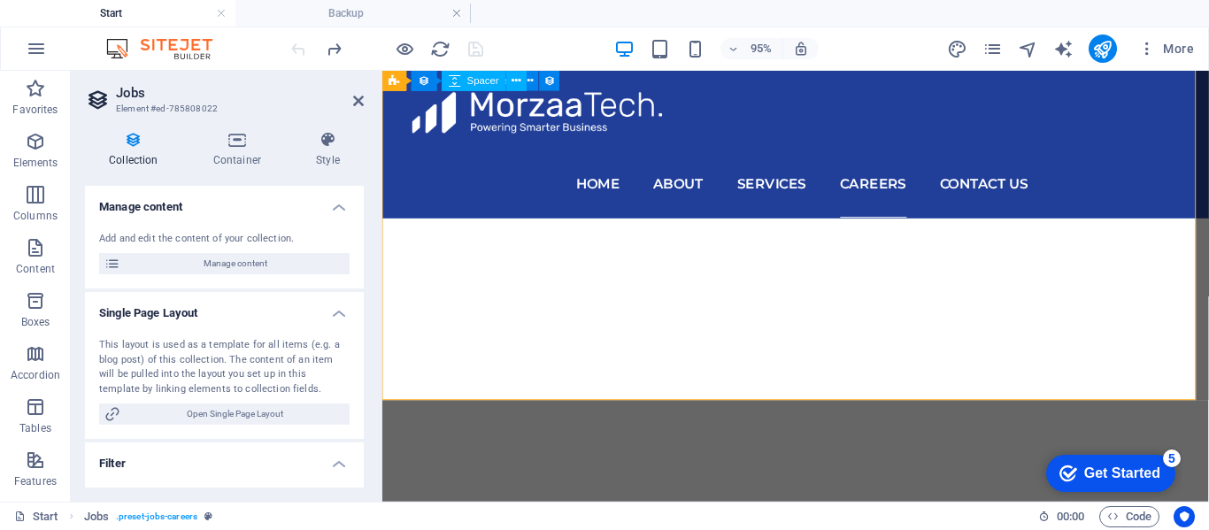
scroll to position [177, 0]
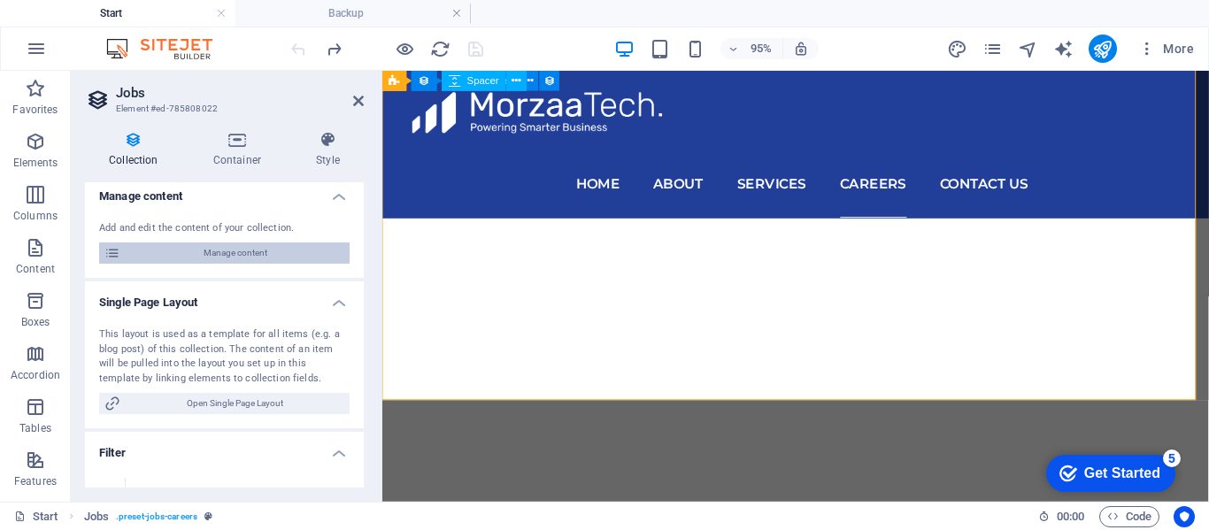
click at [244, 257] on span "Manage content" at bounding box center [235, 253] width 219 height 21
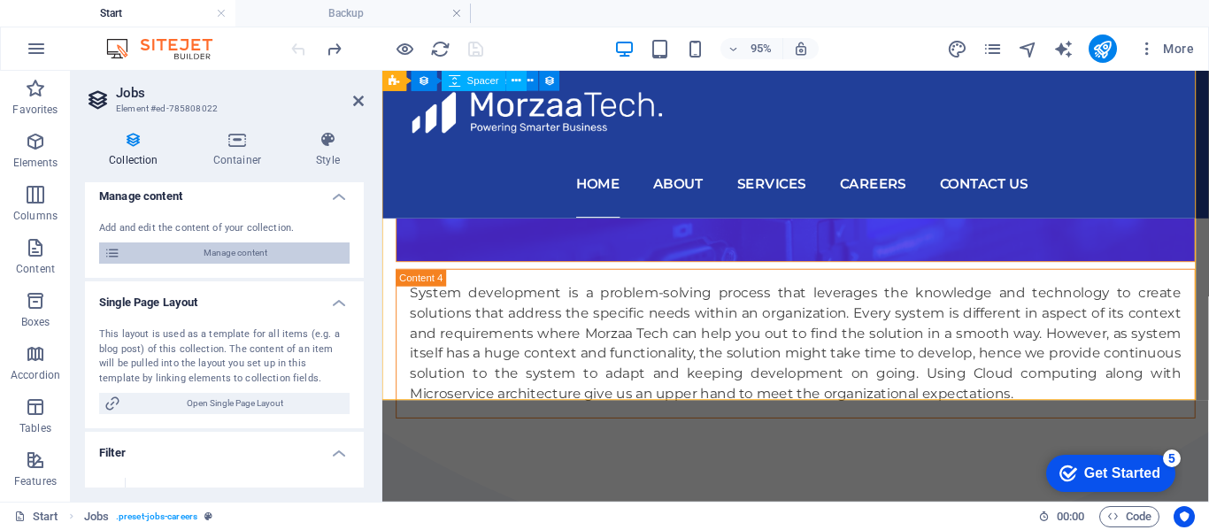
scroll to position [0, 0]
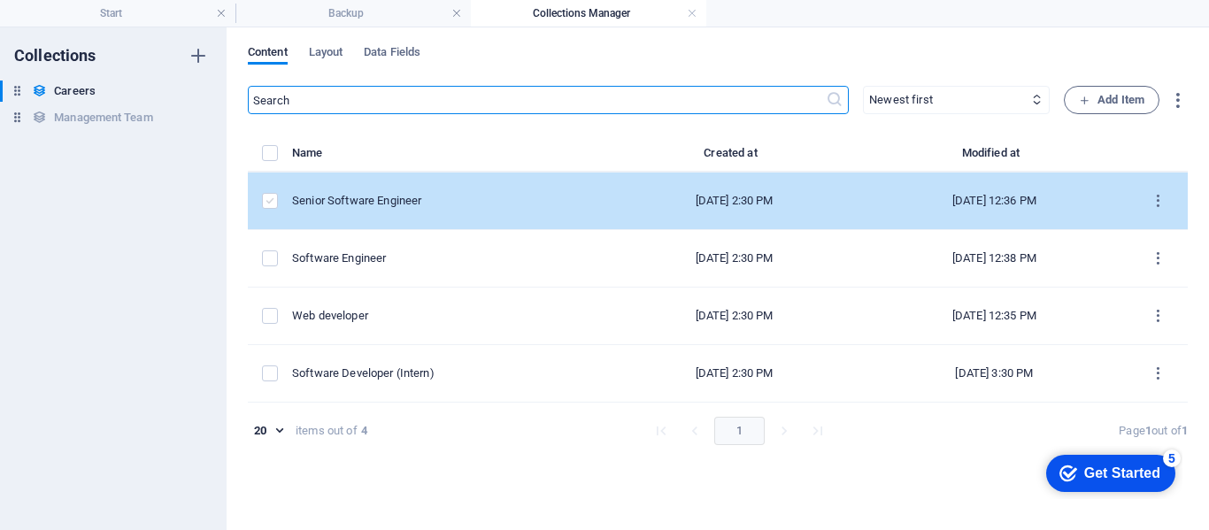
click at [272, 200] on label "items list" at bounding box center [270, 201] width 16 height 16
click at [0, 0] on input "items list" at bounding box center [0, 0] width 0 height 0
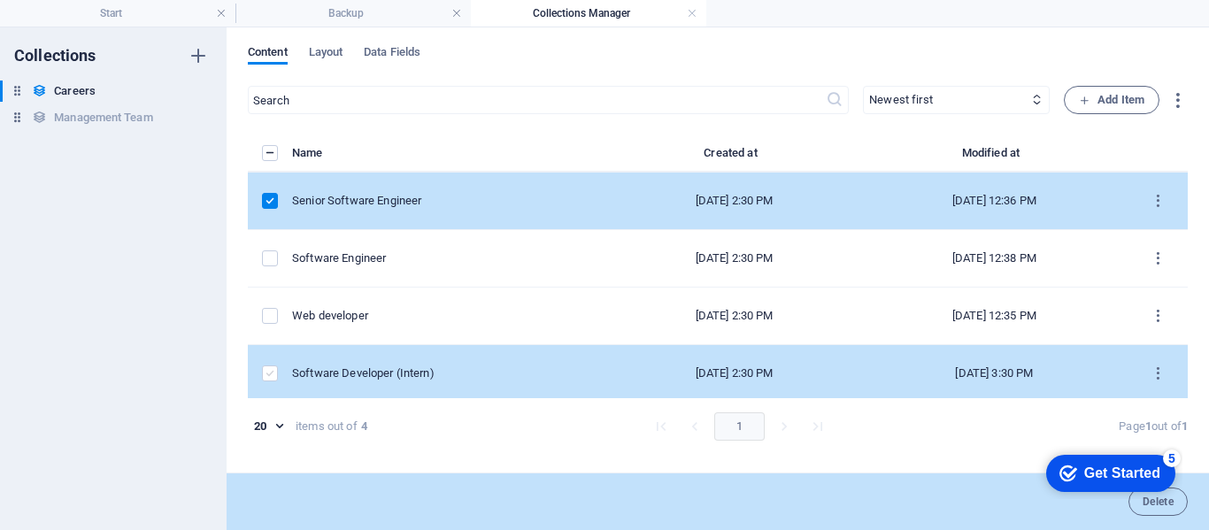
click at [270, 374] on label "items list" at bounding box center [270, 374] width 16 height 16
click at [0, 0] on input "items list" at bounding box center [0, 0] width 0 height 0
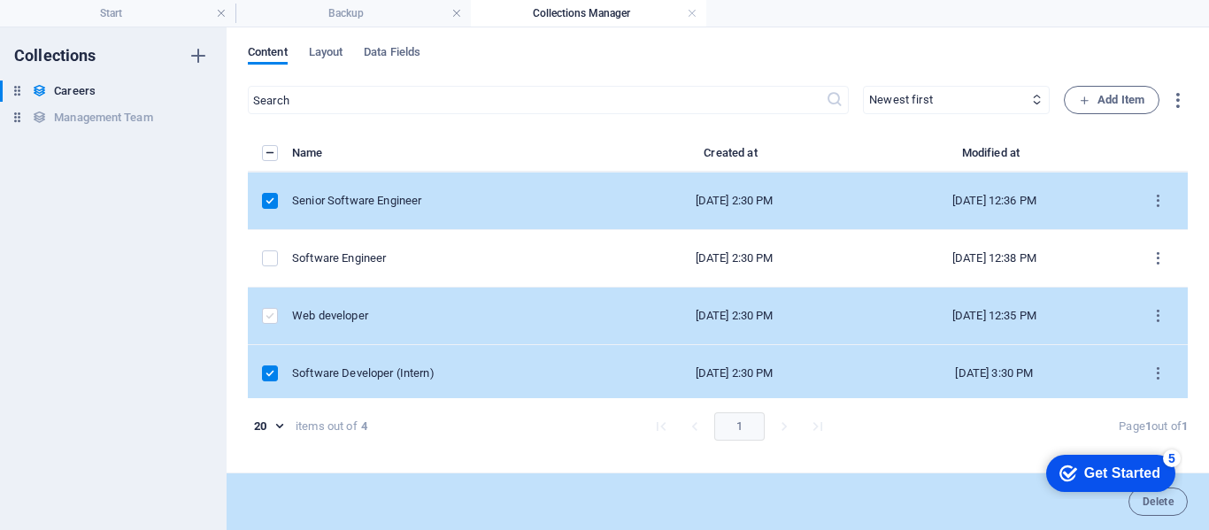
click at [268, 318] on label "items list" at bounding box center [270, 316] width 16 height 16
click at [0, 0] on input "items list" at bounding box center [0, 0] width 0 height 0
click at [1177, 104] on icon "button" at bounding box center [1178, 100] width 20 height 20
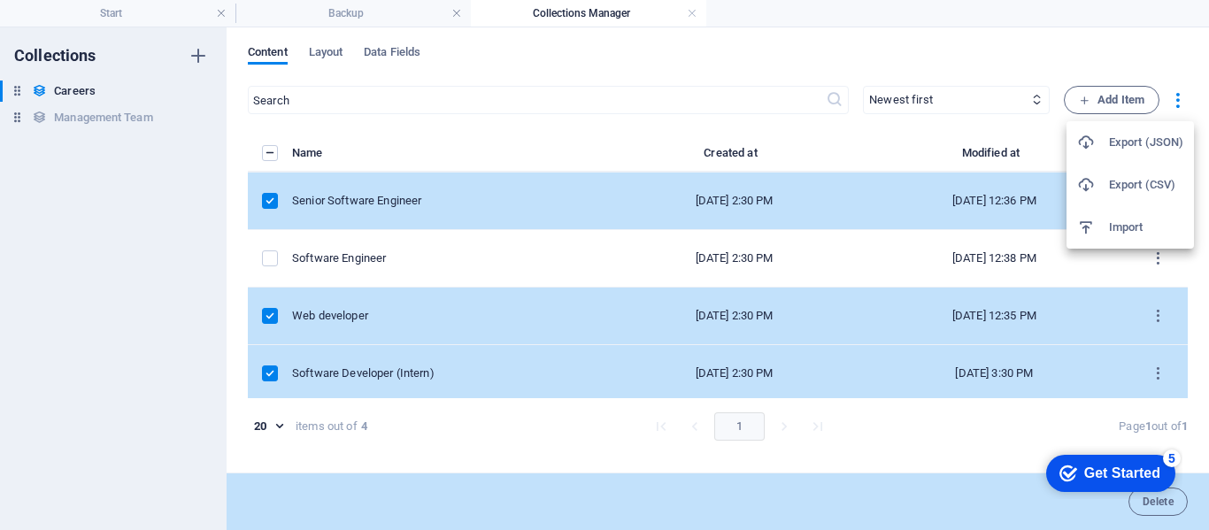
click at [966, 451] on div at bounding box center [604, 265] width 1209 height 530
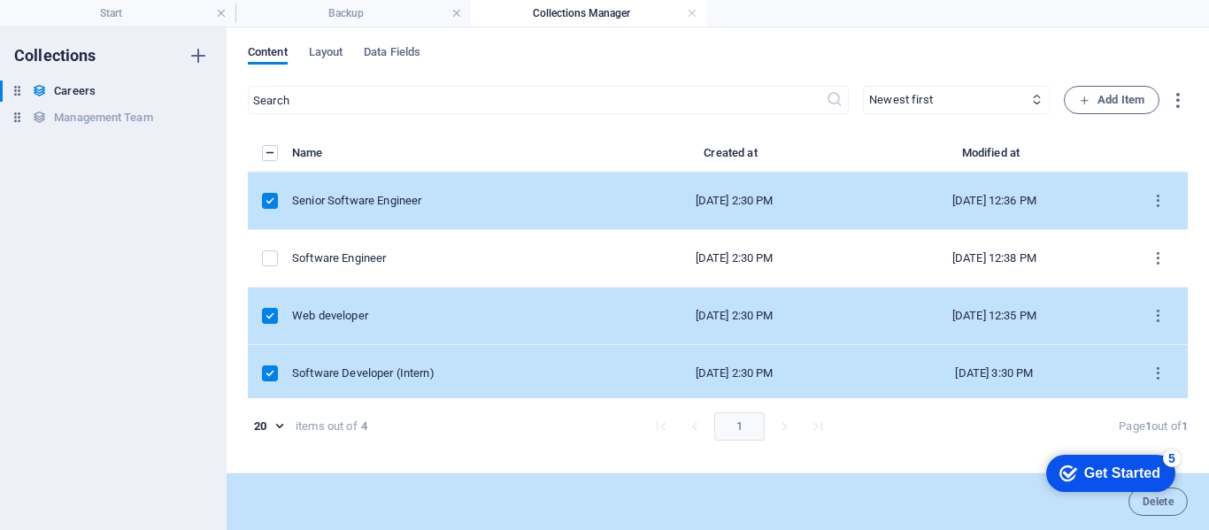
click at [278, 198] on div "items list" at bounding box center [270, 201] width 16 height 16
click at [269, 201] on label "items list" at bounding box center [270, 201] width 16 height 16
click at [0, 0] on input "items list" at bounding box center [0, 0] width 0 height 0
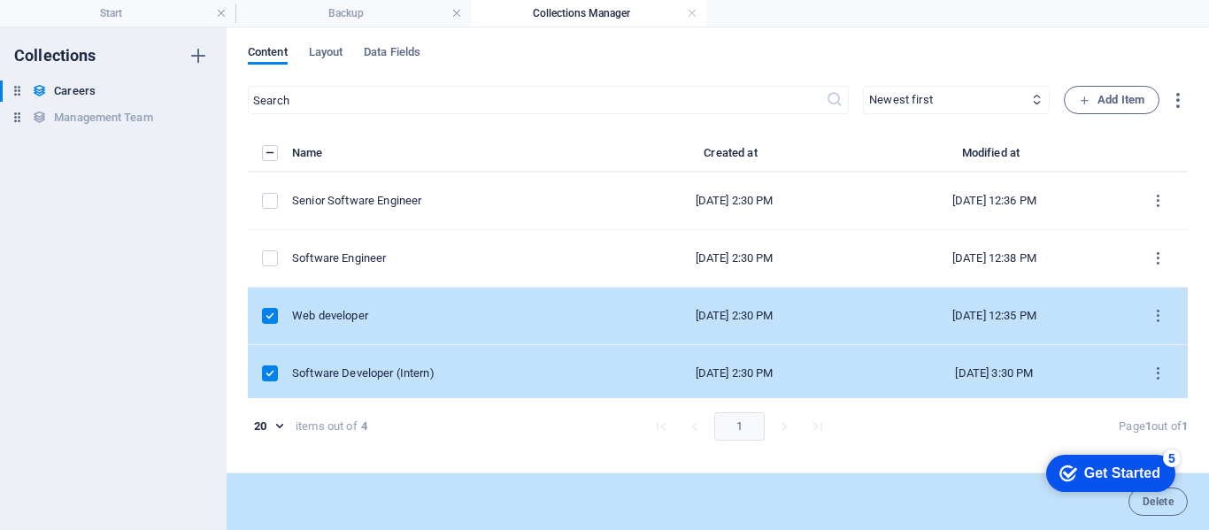
click at [268, 315] on label "items list" at bounding box center [270, 316] width 16 height 16
click at [0, 0] on input "items list" at bounding box center [0, 0] width 0 height 0
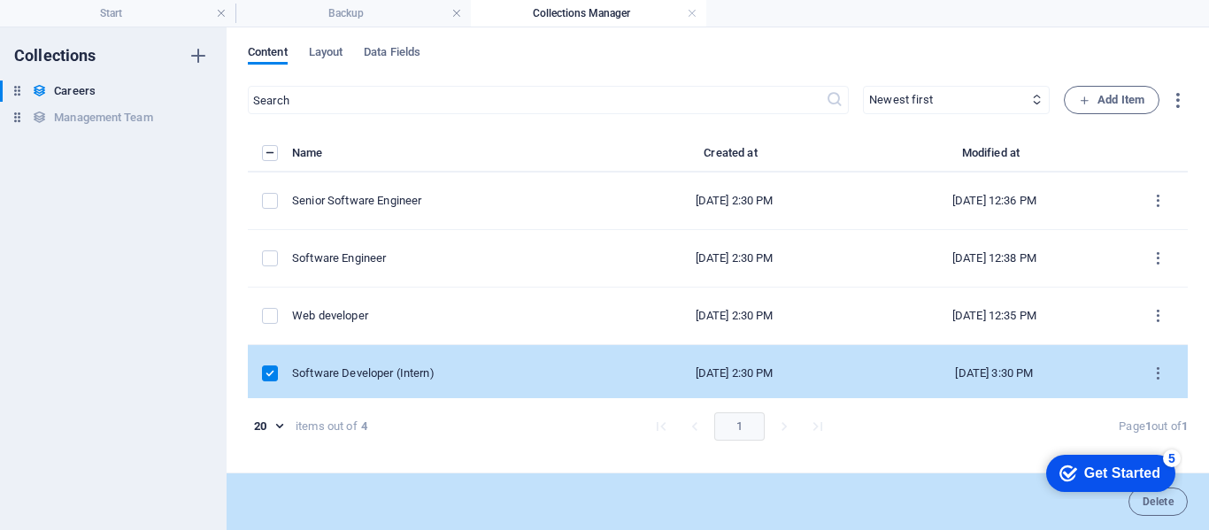
click at [278, 375] on div "items list" at bounding box center [270, 374] width 16 height 16
click at [271, 373] on label "items list" at bounding box center [270, 374] width 16 height 16
click at [0, 0] on input "items list" at bounding box center [0, 0] width 0 height 0
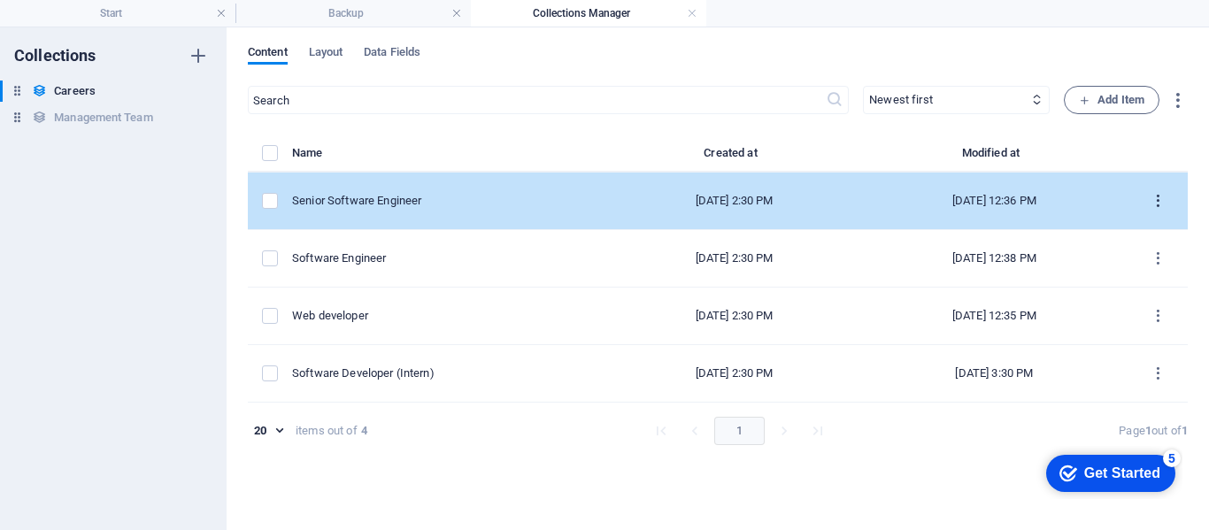
click at [1159, 210] on button "items list" at bounding box center [1158, 201] width 31 height 28
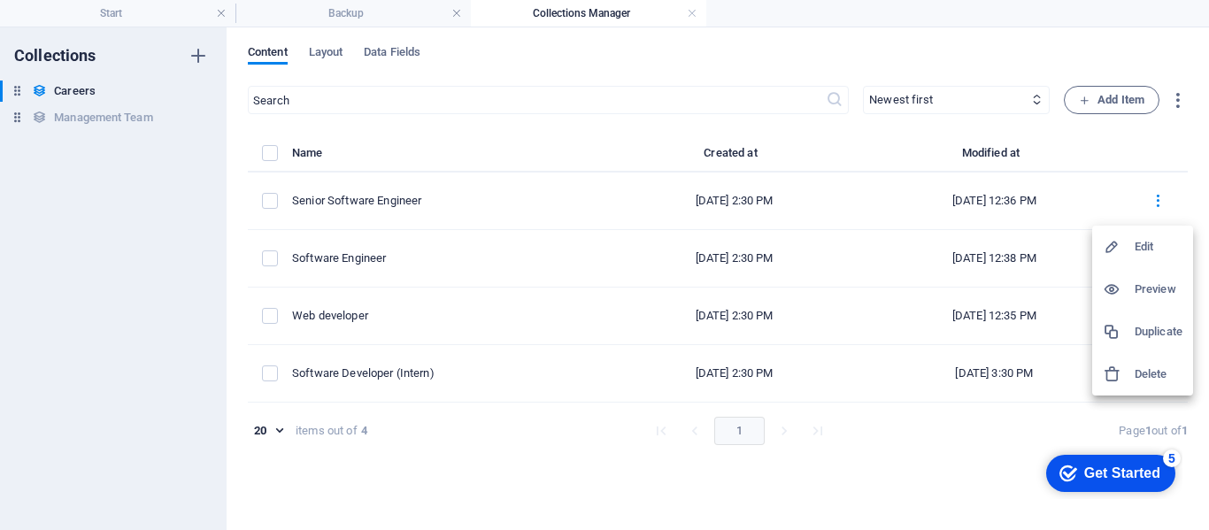
click at [1158, 243] on h6 "Edit" at bounding box center [1159, 246] width 48 height 21
select select "Tech"
select select "Full time"
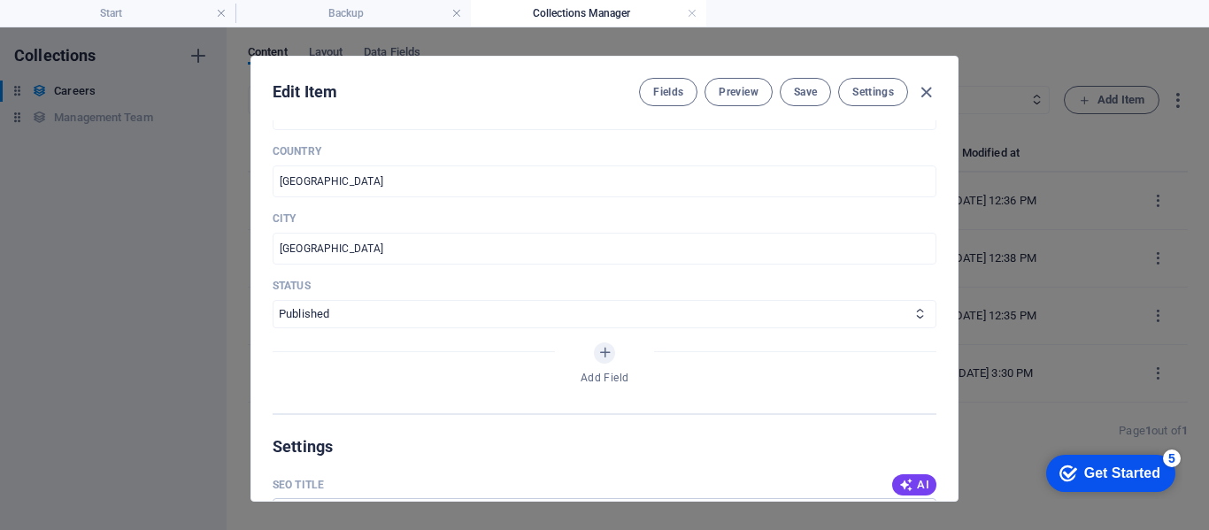
scroll to position [797, 0]
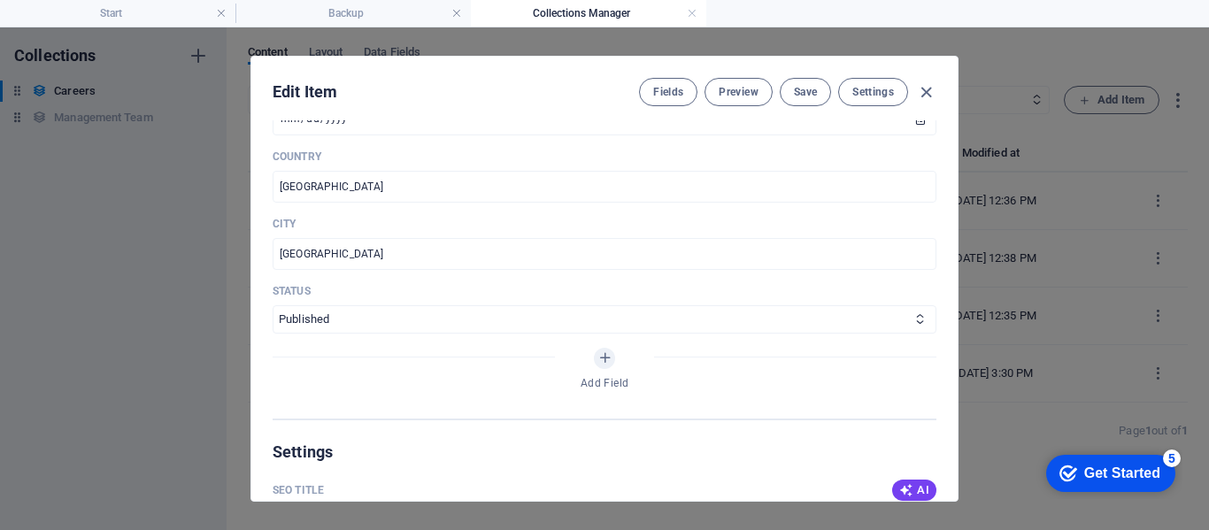
click at [438, 329] on select "Draft Published" at bounding box center [605, 319] width 664 height 28
select select "Draft"
click at [273, 305] on select "Draft Published" at bounding box center [605, 319] width 664 height 28
click at [803, 93] on span "Save" at bounding box center [805, 92] width 23 height 14
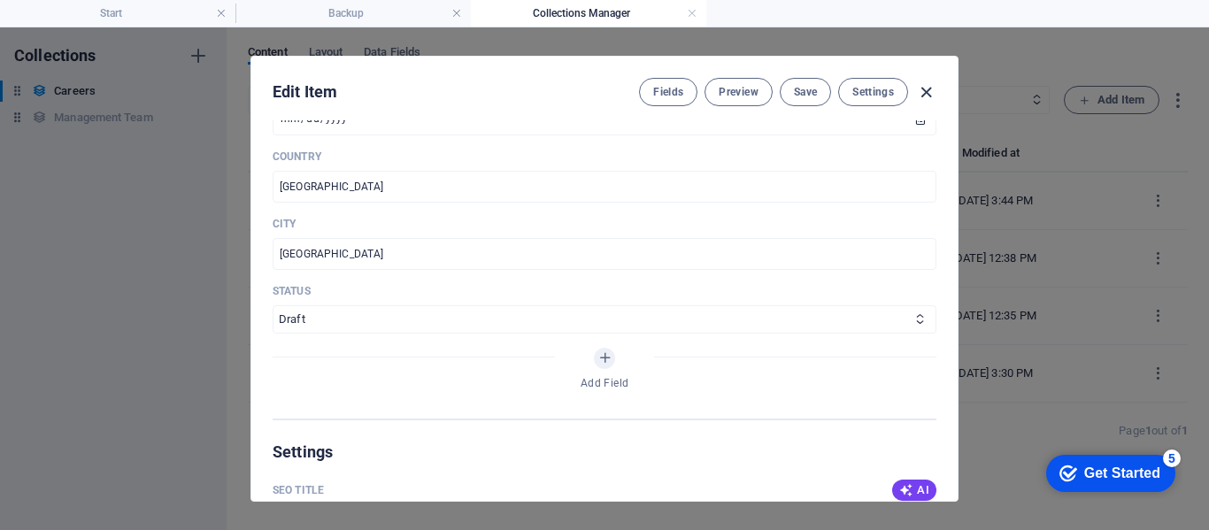
click at [929, 94] on icon "button" at bounding box center [926, 92] width 20 height 20
type input "[DATE]"
type input "senior-software-engineer"
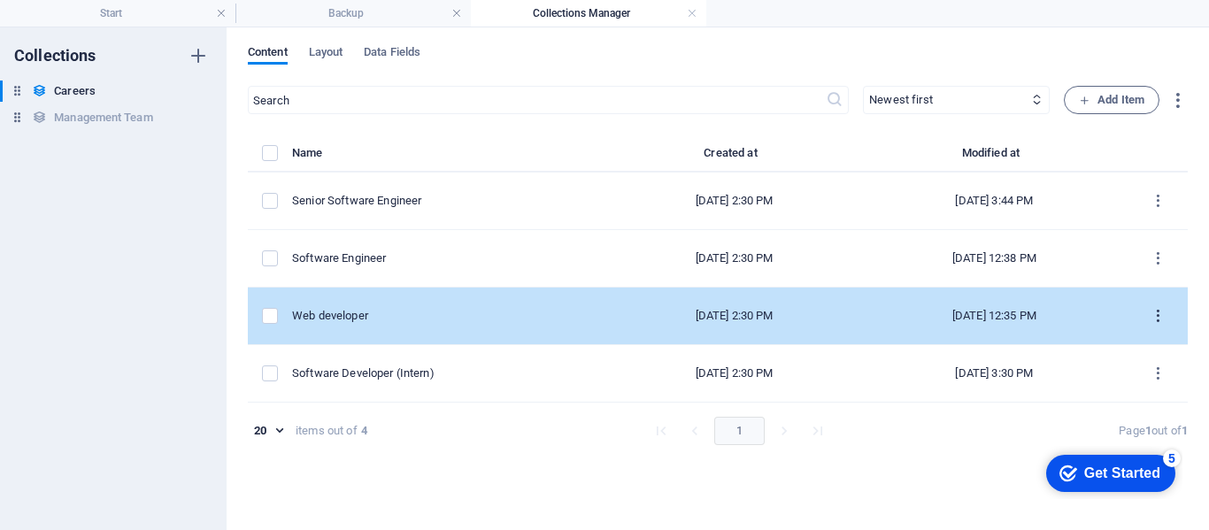
click at [1157, 312] on icon "items list" at bounding box center [1158, 316] width 17 height 17
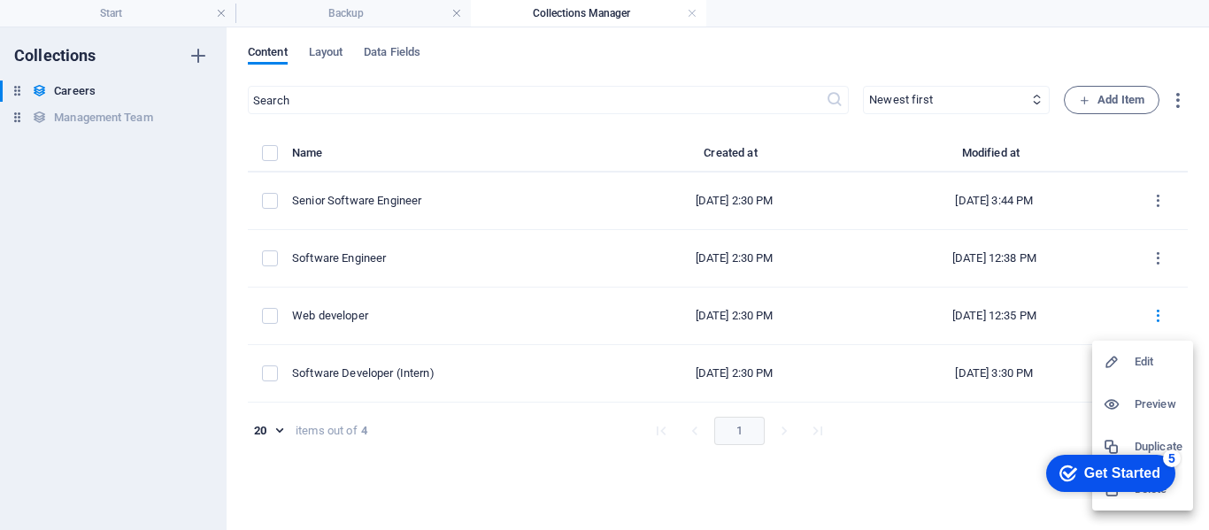
click at [1135, 374] on li "Edit" at bounding box center [1142, 362] width 101 height 42
select select "Tech"
select select "Full time"
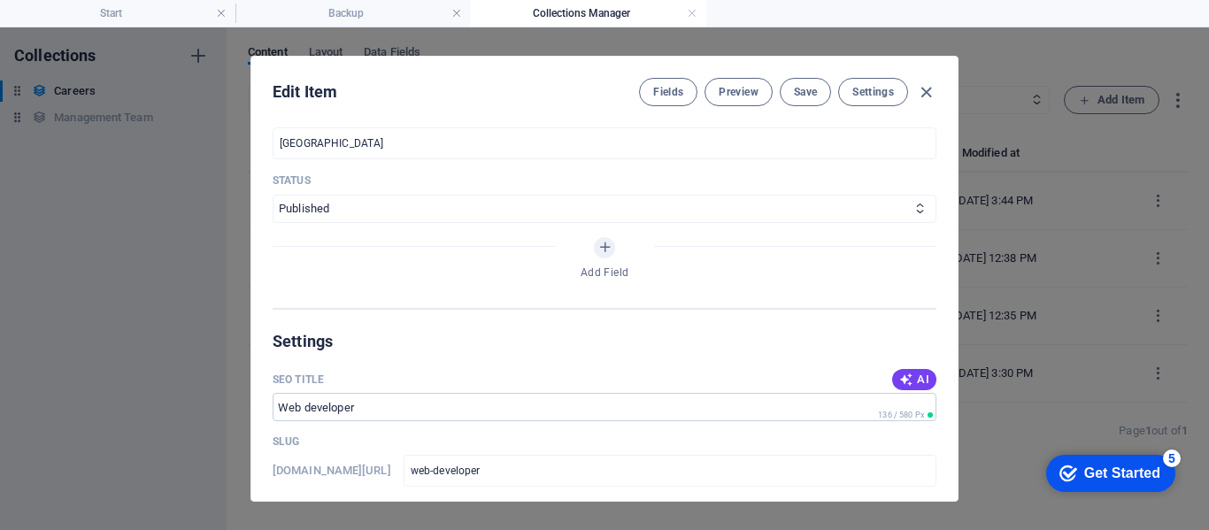
scroll to position [974, 0]
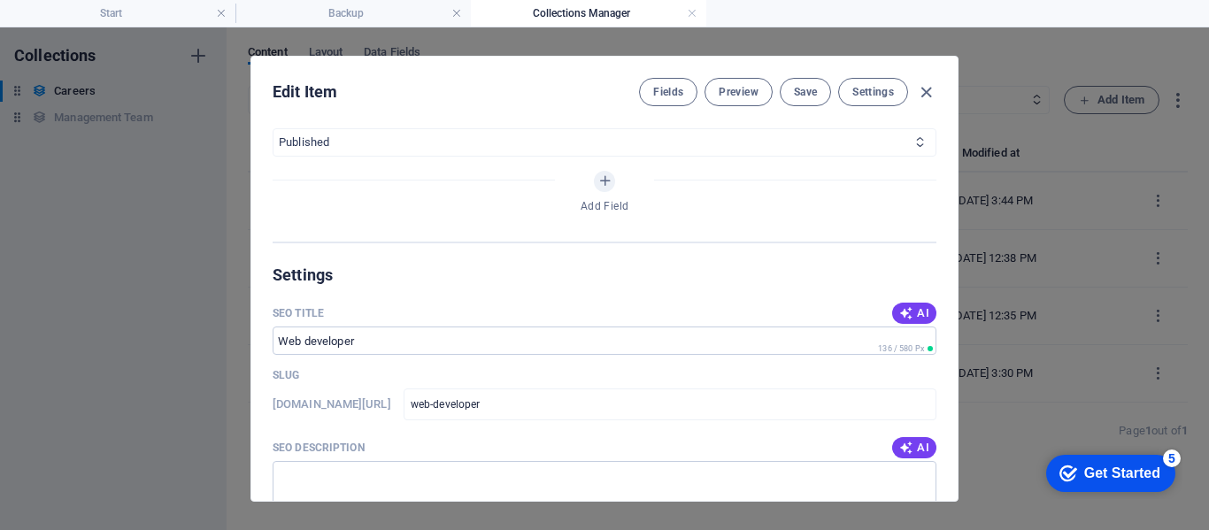
click at [386, 143] on select "Draft Published" at bounding box center [605, 142] width 664 height 28
select select "Draft"
click at [273, 128] on select "Draft Published" at bounding box center [605, 142] width 664 height 28
click at [815, 97] on span "Save" at bounding box center [805, 92] width 23 height 14
click at [924, 93] on icon "button" at bounding box center [926, 92] width 20 height 20
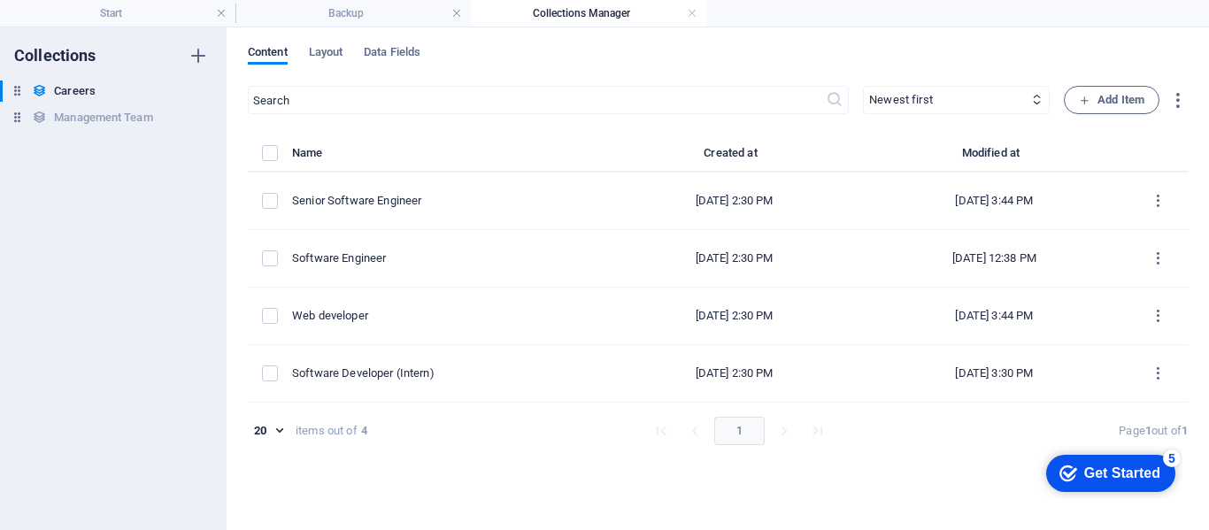
type input "[DATE]"
type input "web-developer"
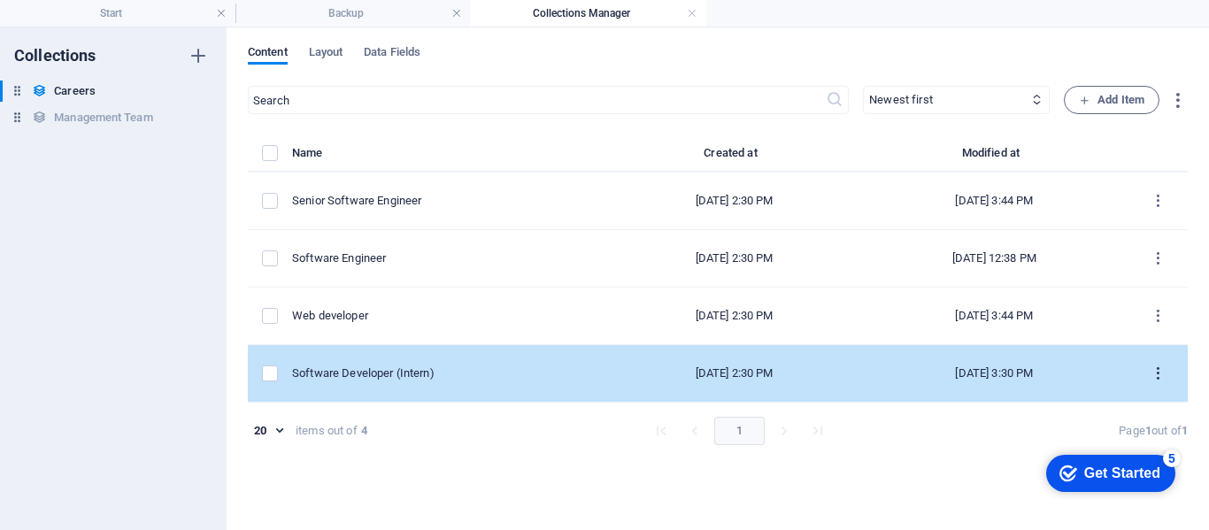
click at [1159, 378] on icon "items list" at bounding box center [1158, 374] width 17 height 17
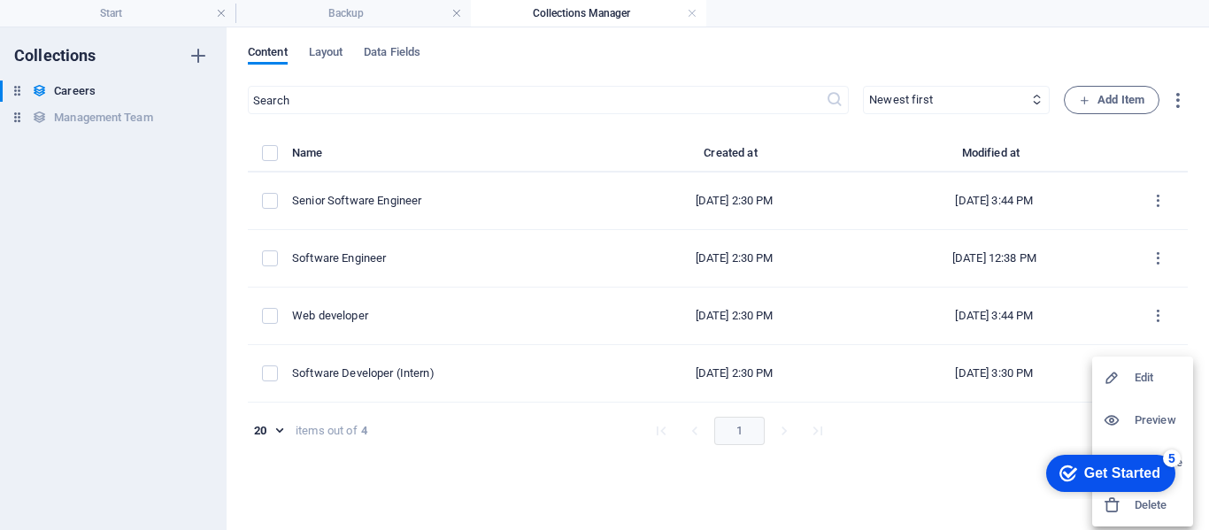
click at [1149, 377] on h6 "Edit" at bounding box center [1159, 377] width 48 height 21
select select "Tech"
select select "Internship"
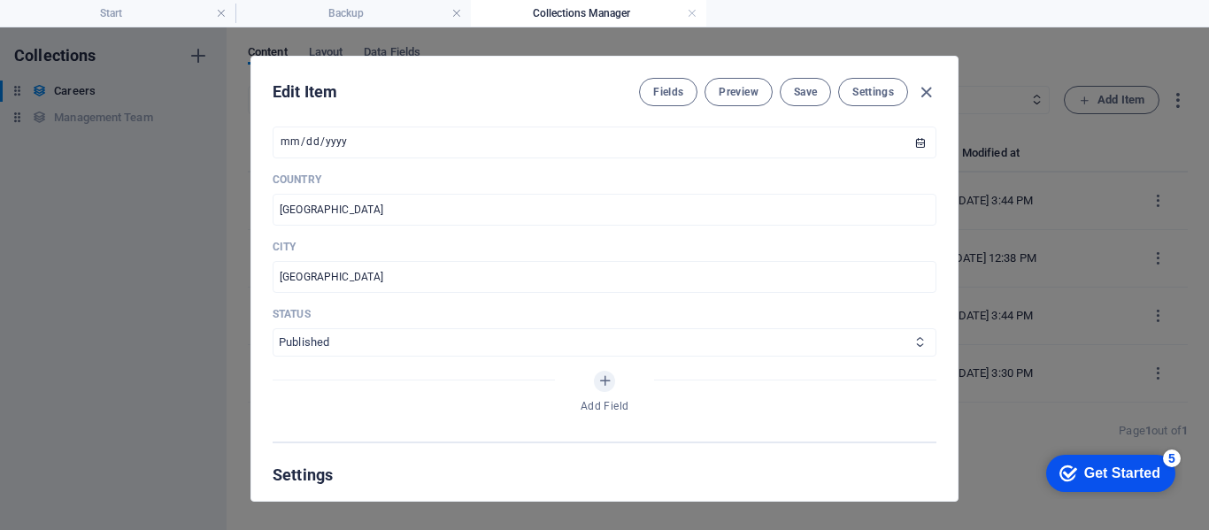
scroll to position [797, 0]
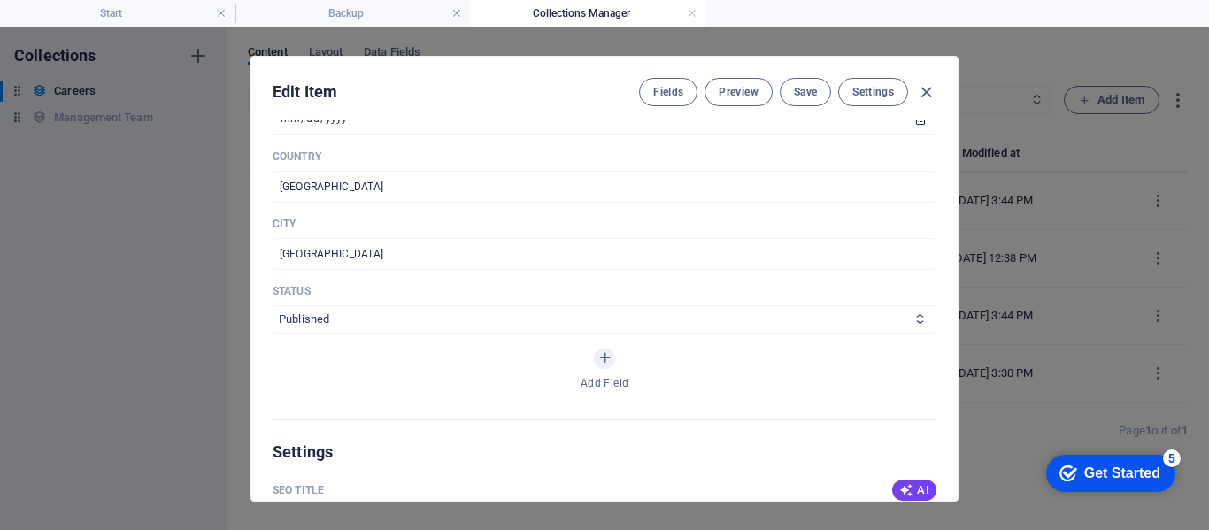
click at [341, 317] on select "Draft Published" at bounding box center [605, 319] width 664 height 28
select select "Draft"
click at [273, 305] on select "Draft Published" at bounding box center [605, 319] width 664 height 28
click at [801, 90] on span "Save" at bounding box center [805, 92] width 23 height 14
click at [929, 92] on icon "button" at bounding box center [926, 92] width 20 height 20
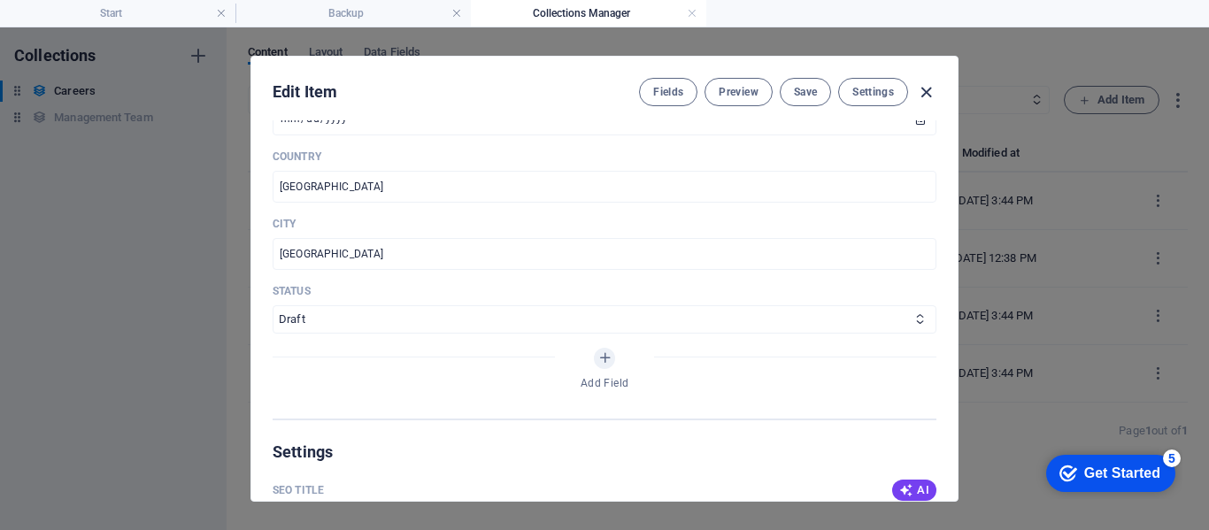
type input "[DATE]"
type input "intern-software-developer"
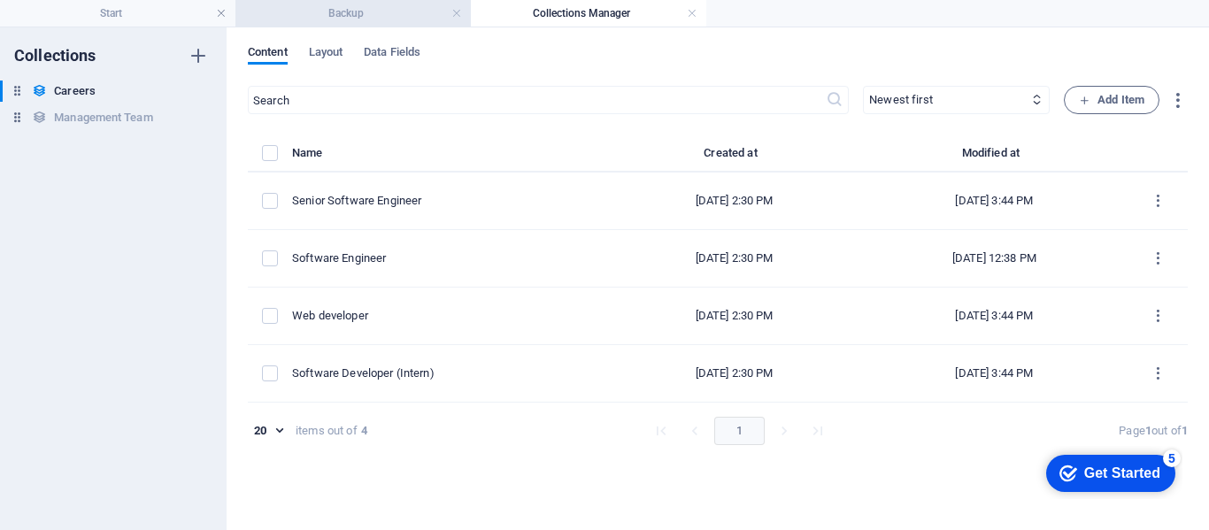
click at [363, 20] on h4 "Backup" at bounding box center [352, 13] width 235 height 19
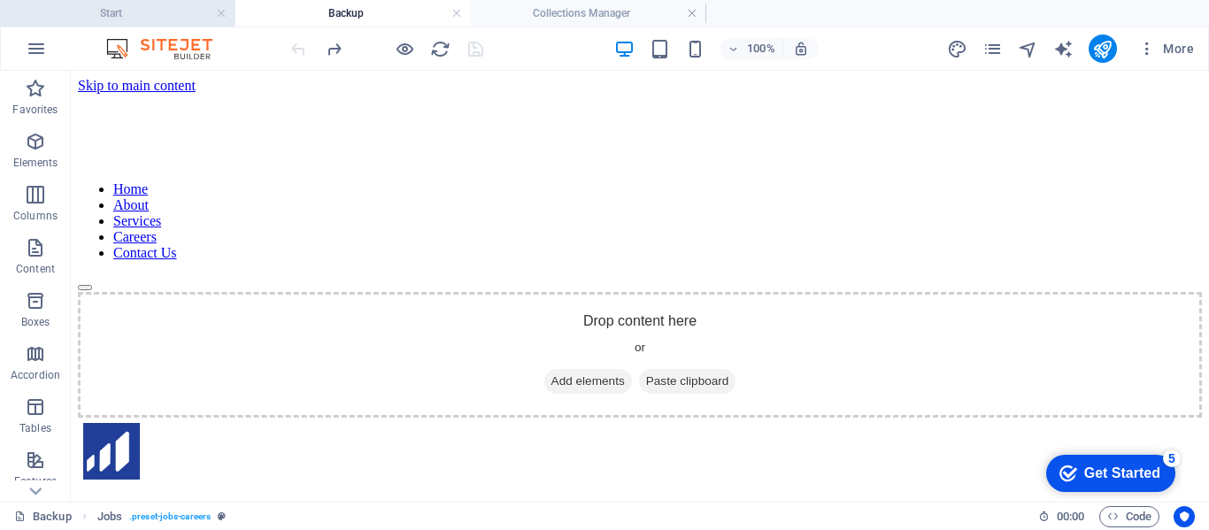
scroll to position [519, 0]
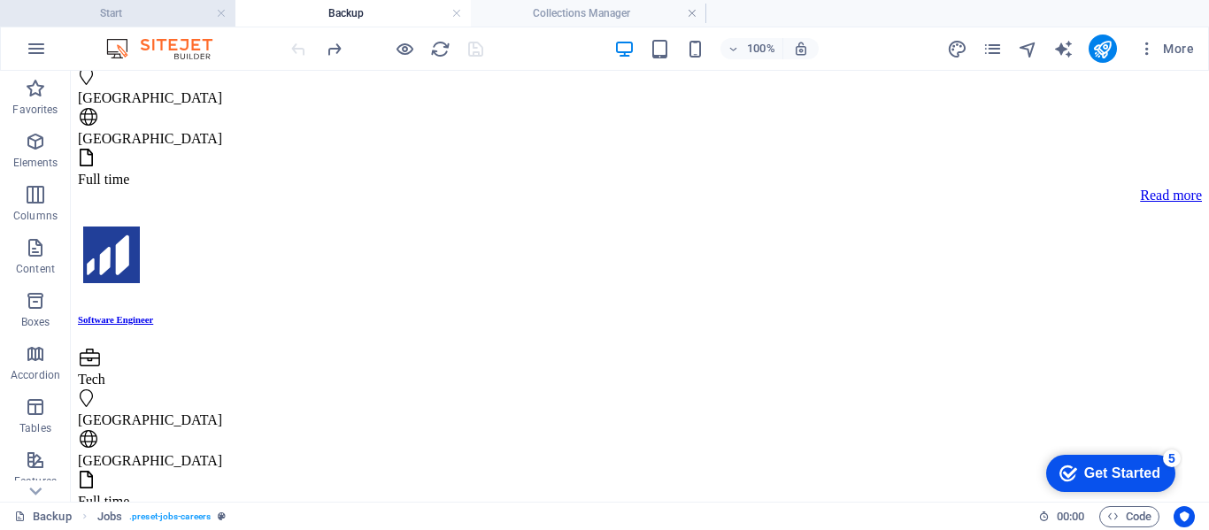
click at [159, 20] on h4 "Start" at bounding box center [117, 13] width 235 height 19
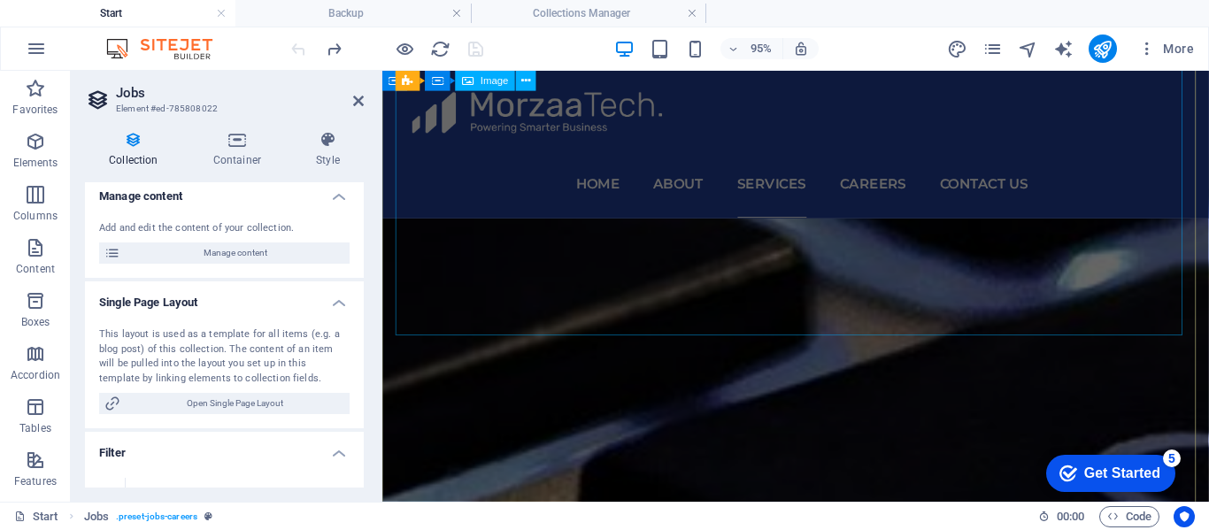
scroll to position [4593, 0]
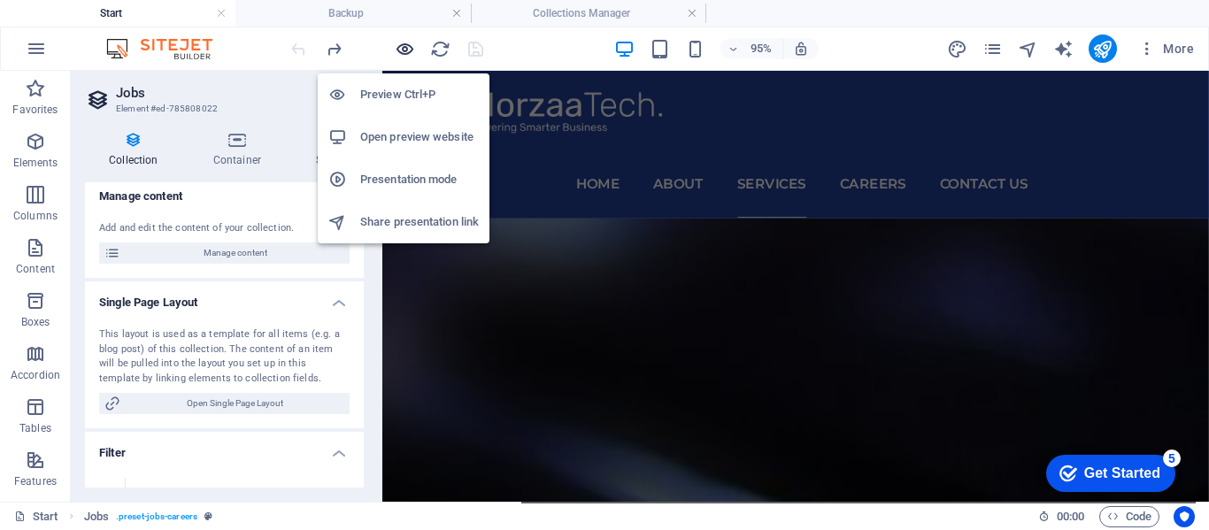
click at [406, 50] on icon "button" at bounding box center [405, 49] width 20 height 20
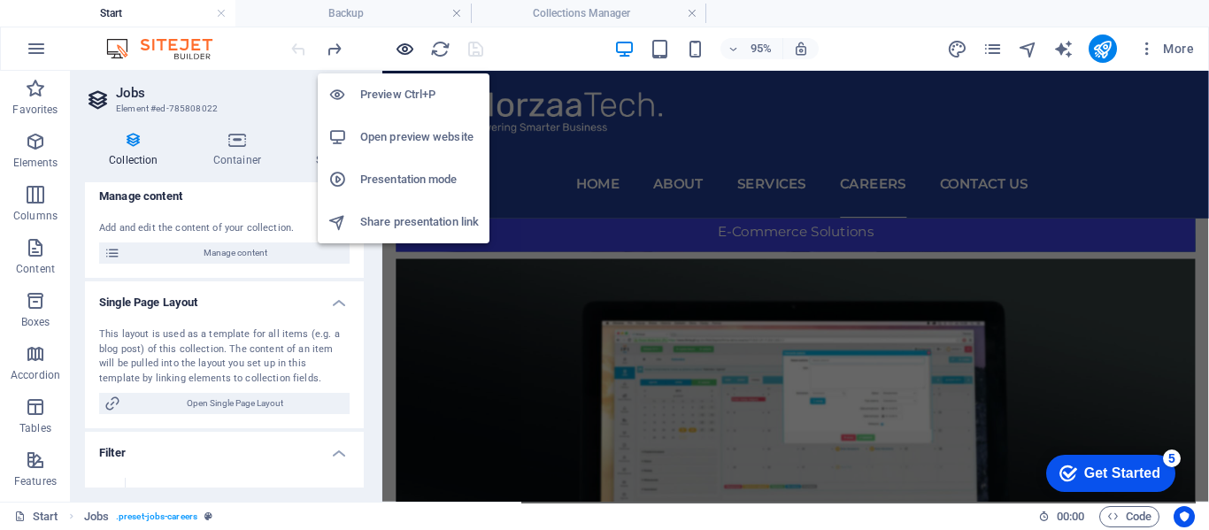
scroll to position [2354, 0]
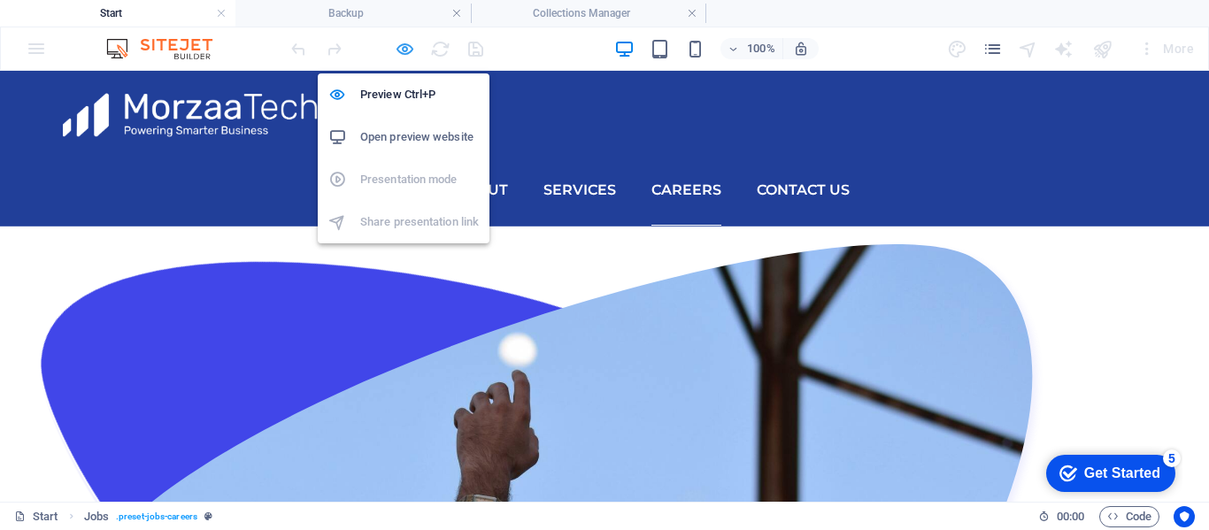
click at [403, 47] on icon "button" at bounding box center [405, 49] width 20 height 20
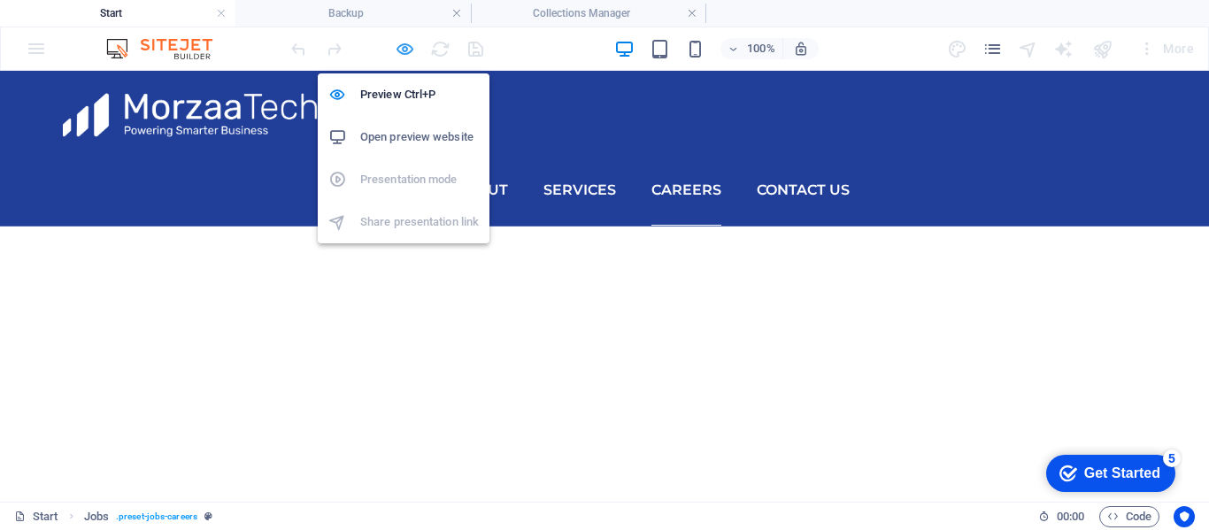
select select "columns.publishing_date_DESC"
select select "columns.status"
select select "Published"
select select "columns.publishing_date"
select select "past"
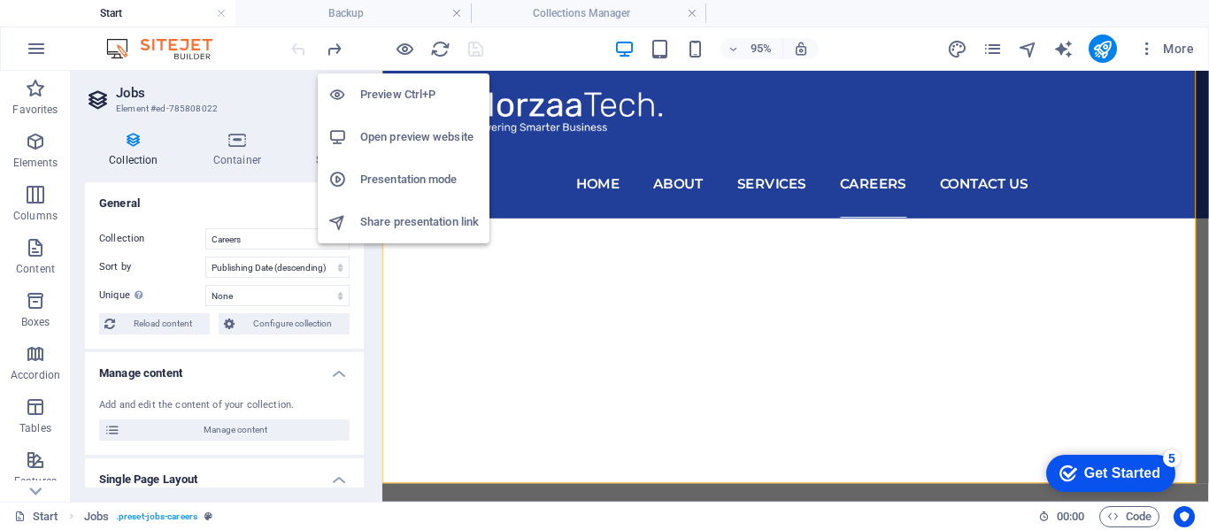
click at [398, 92] on h6 "Preview Ctrl+P" at bounding box center [419, 94] width 119 height 21
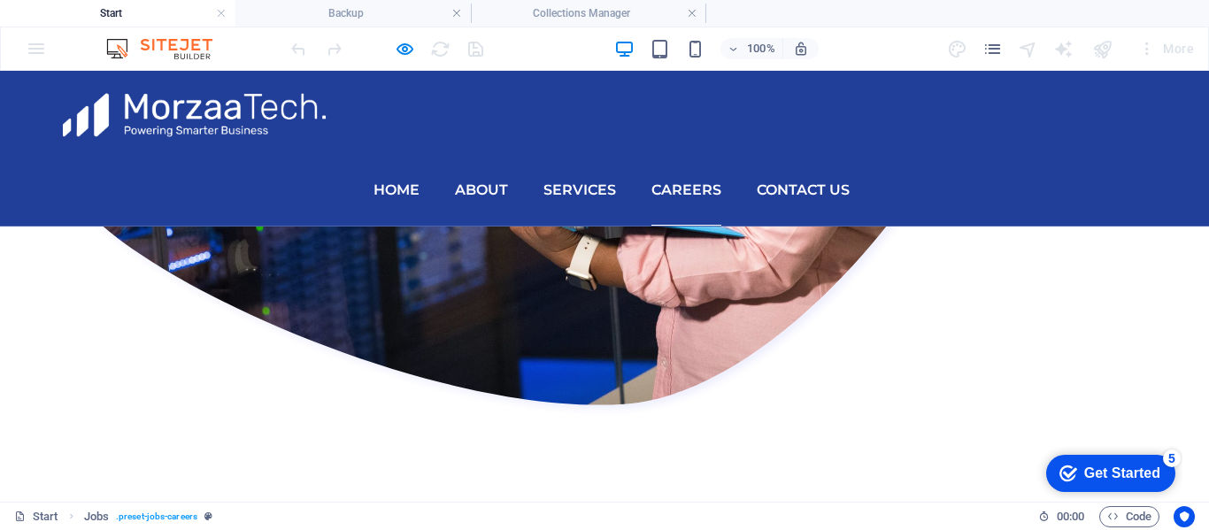
scroll to position [1823, 0]
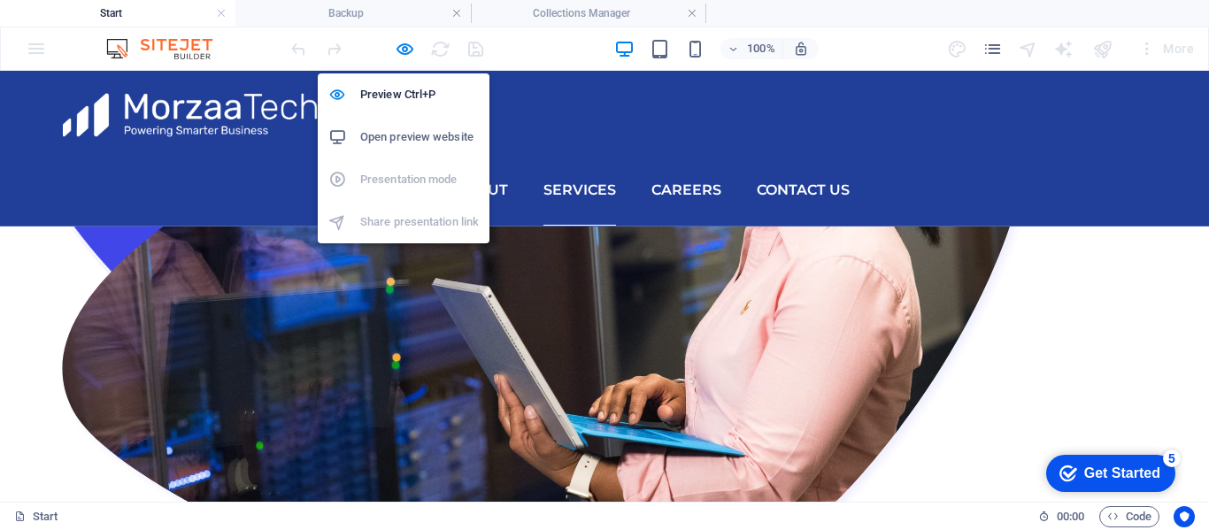
click at [463, 143] on h6 "Open preview website" at bounding box center [419, 137] width 119 height 21
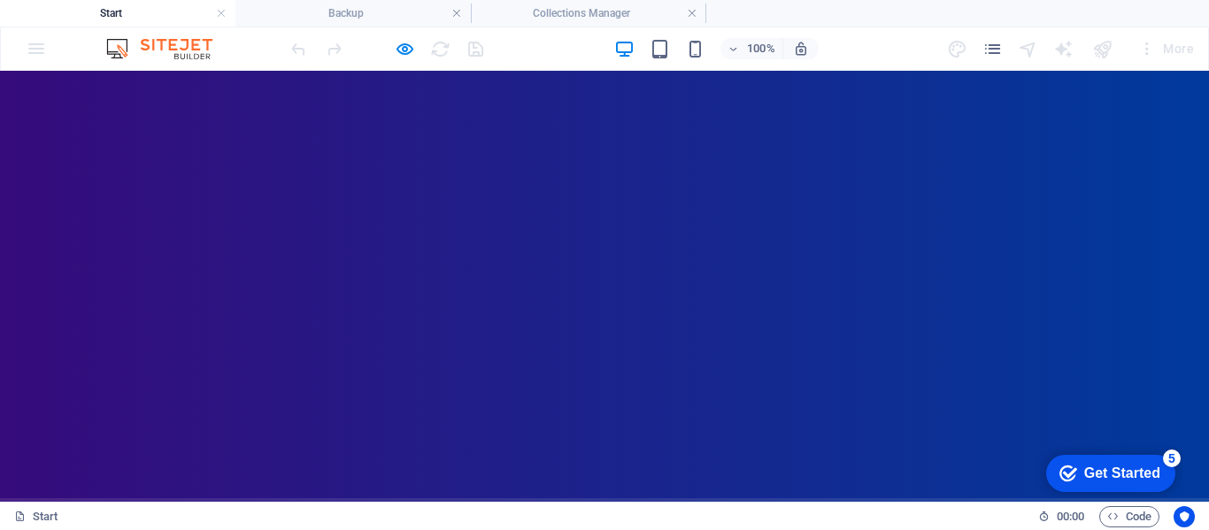
scroll to position [0, 0]
click at [478, 55] on div at bounding box center [387, 49] width 198 height 28
click at [468, 45] on div at bounding box center [387, 49] width 198 height 28
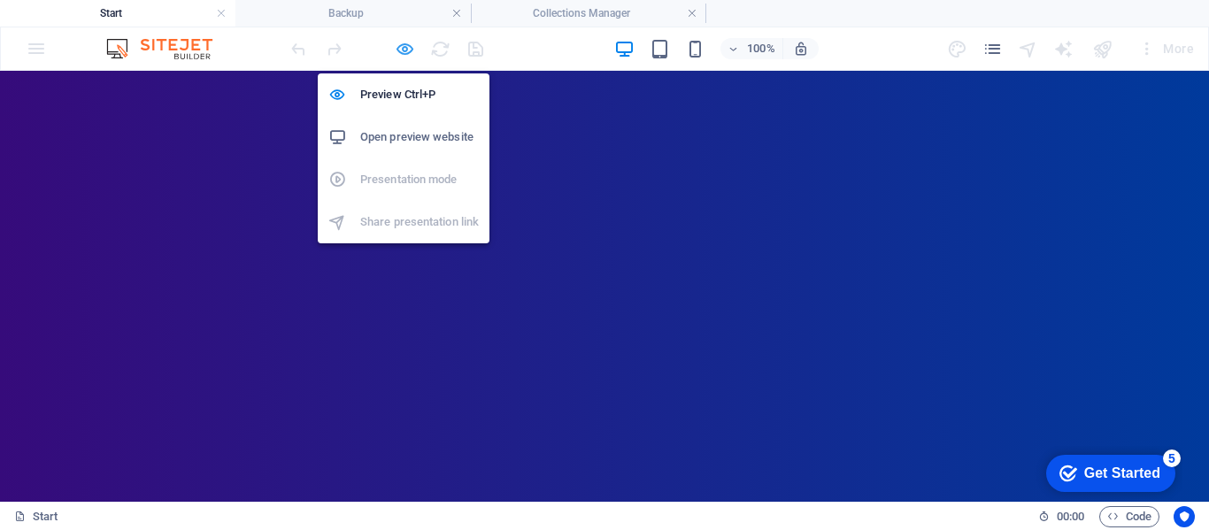
click at [405, 47] on icon "button" at bounding box center [405, 49] width 20 height 20
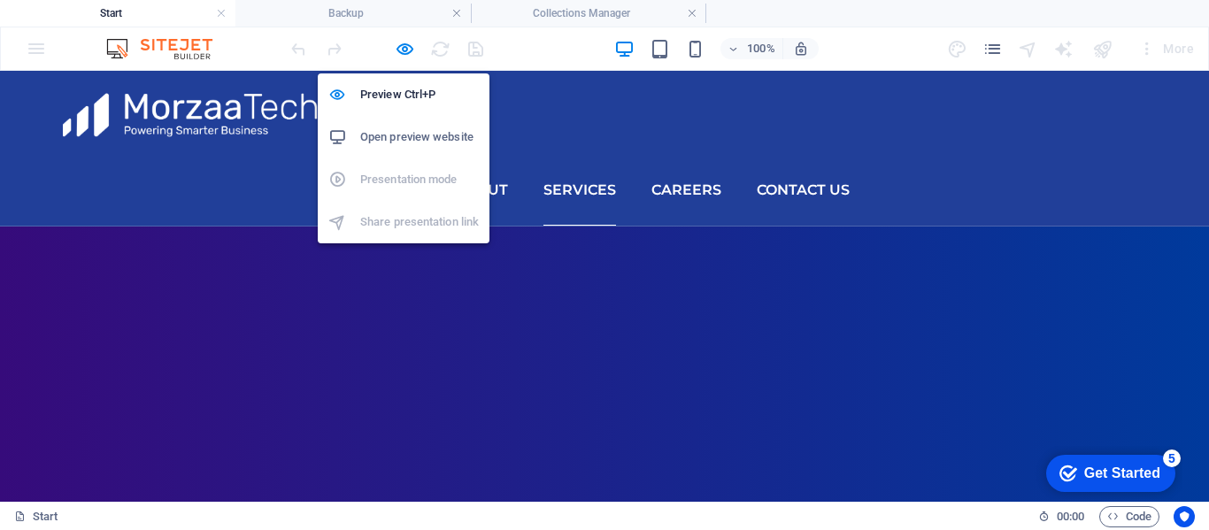
select select "columns.publishing_date_DESC"
select select "columns.status"
select select "Published"
select select "columns.publishing_date"
select select "past"
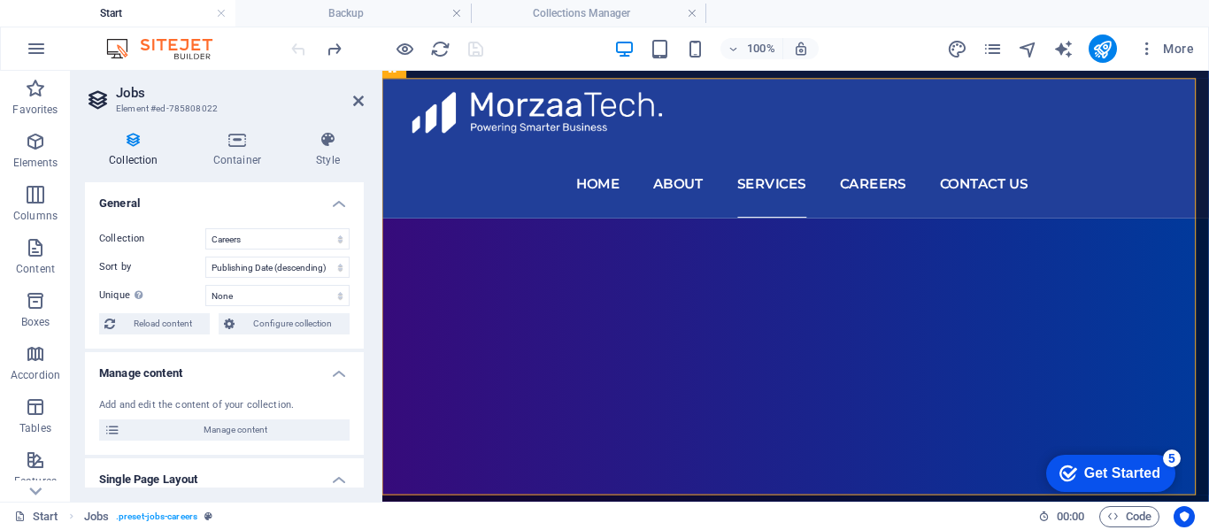
scroll to position [5379, 0]
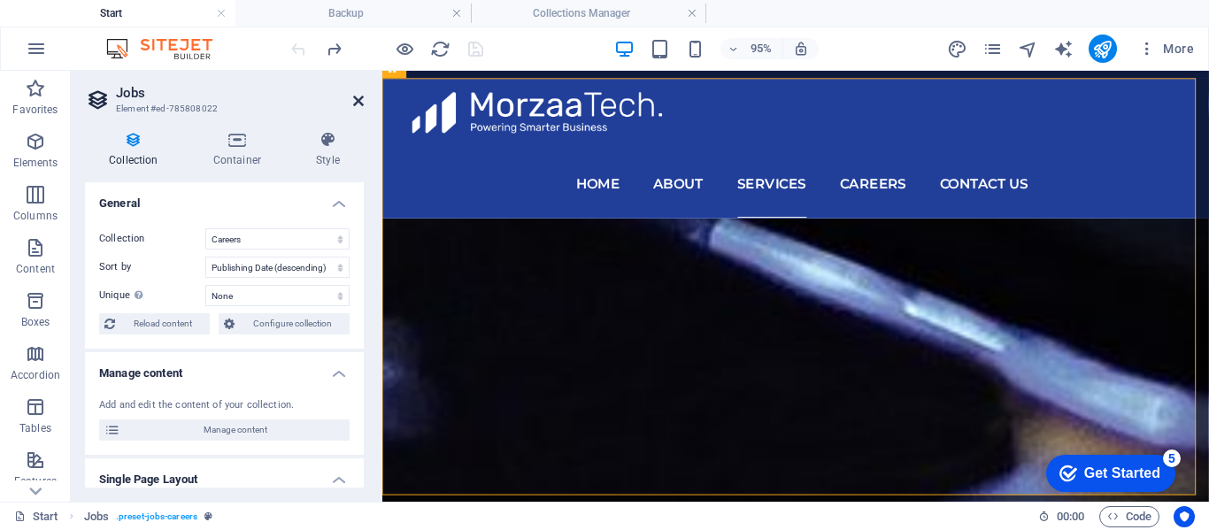
drag, startPoint x: 354, startPoint y: 96, endPoint x: 285, endPoint y: 27, distance: 97.6
click at [354, 96] on icon at bounding box center [358, 101] width 11 height 14
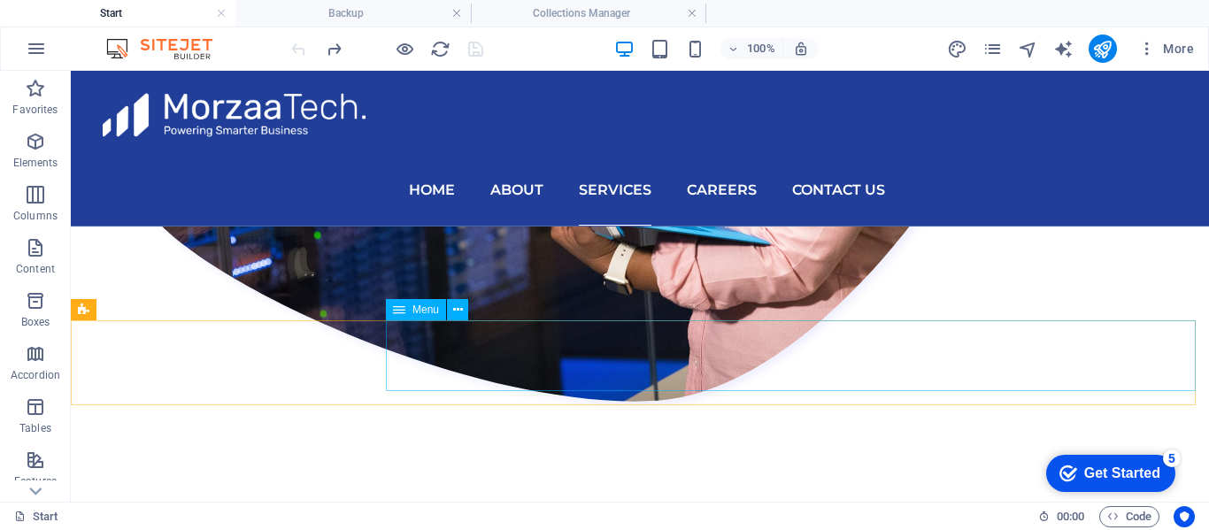
scroll to position [1648, 0]
